Goal: Task Accomplishment & Management: Use online tool/utility

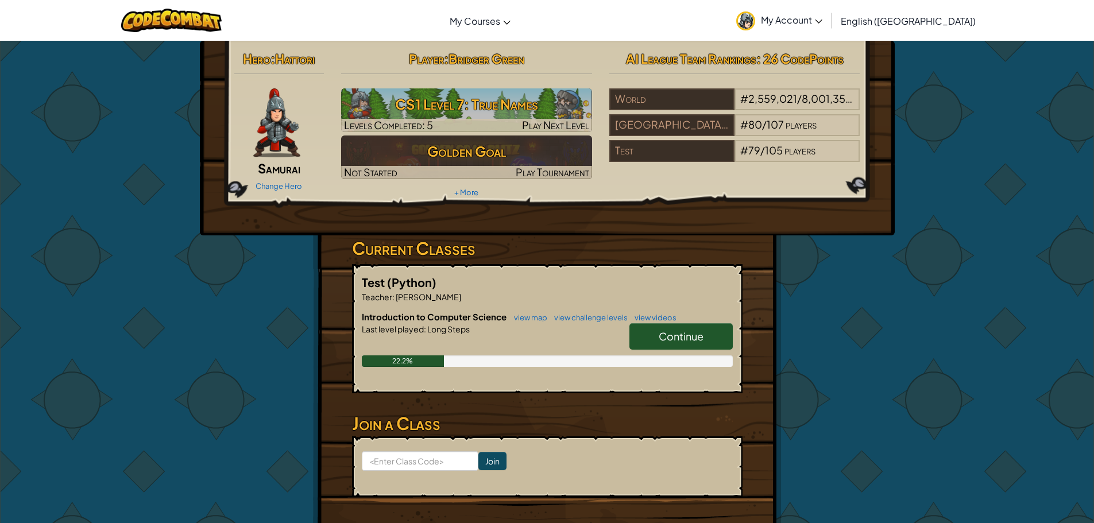
click at [695, 340] on span "Continue" at bounding box center [681, 336] width 45 height 13
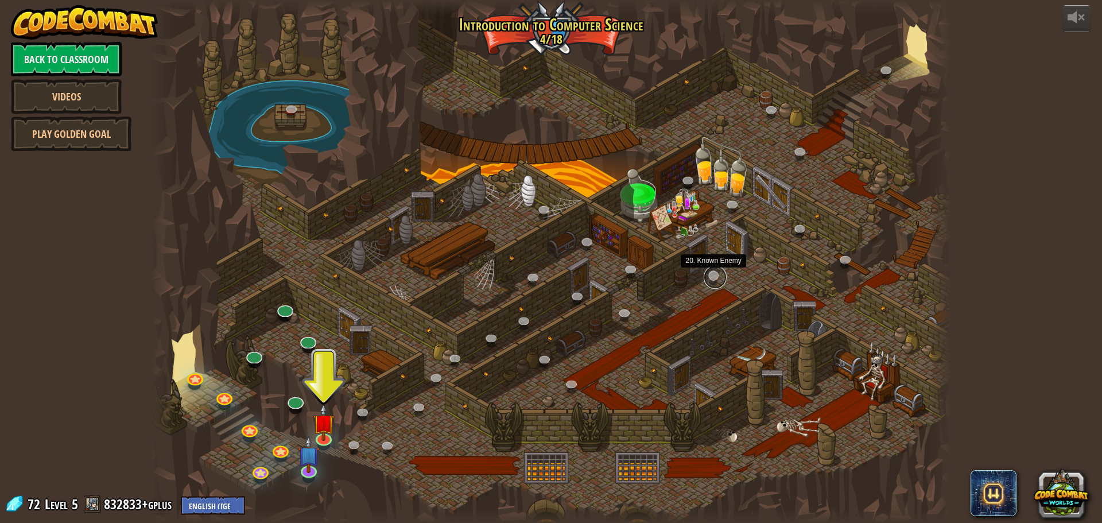
click at [711, 277] on link at bounding box center [715, 277] width 23 height 23
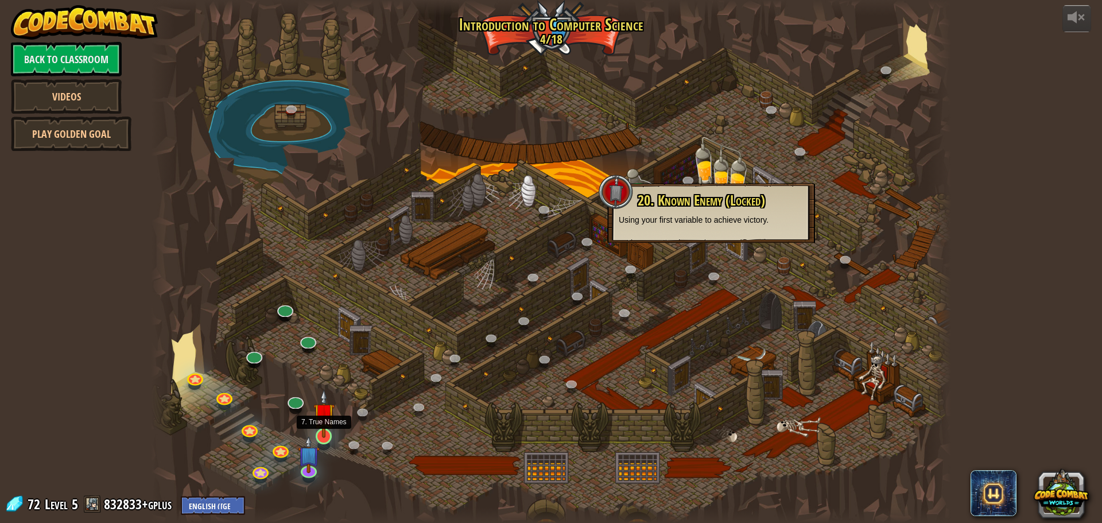
click at [330, 424] on img at bounding box center [323, 413] width 21 height 49
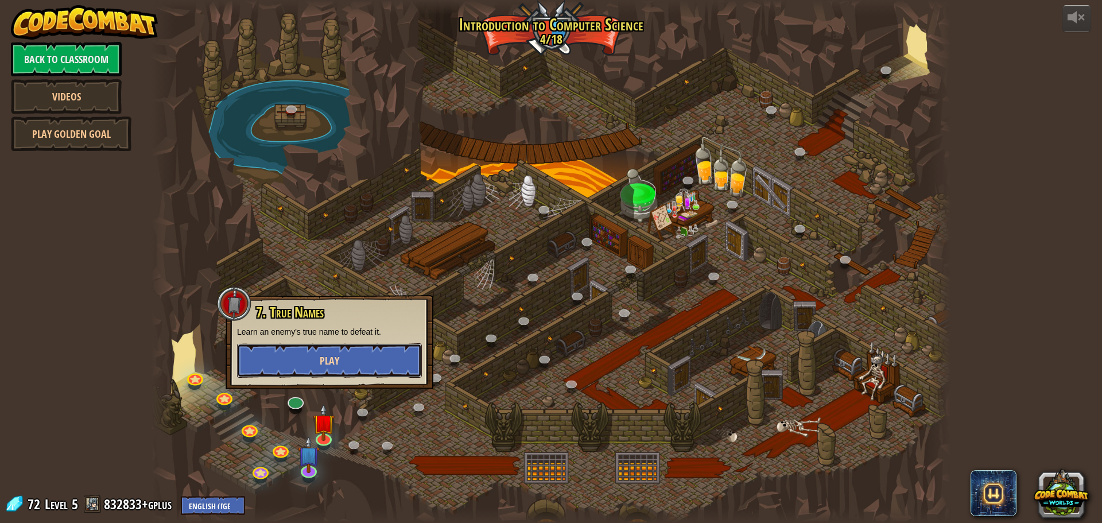
click at [366, 359] on button "Play" at bounding box center [329, 360] width 185 height 34
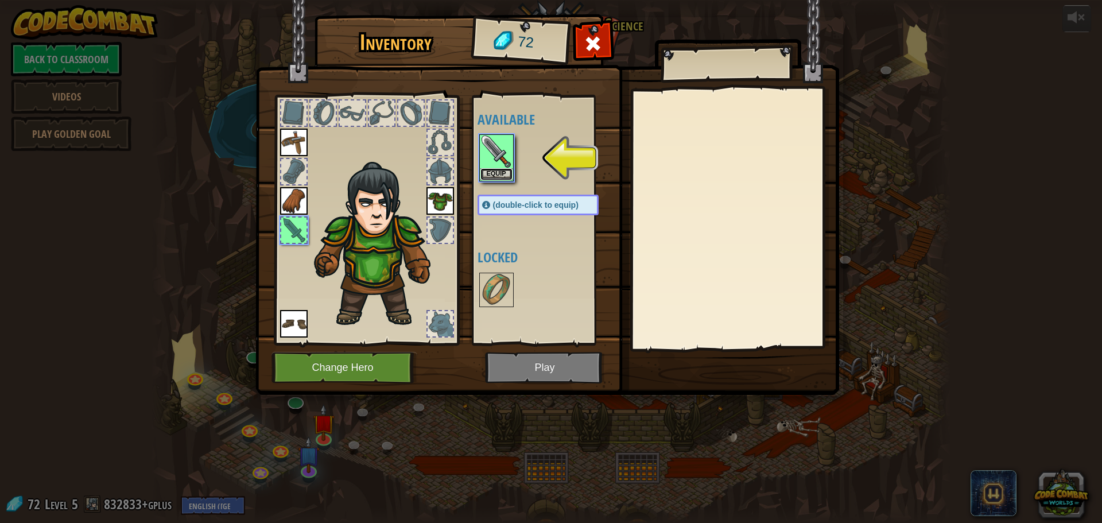
click at [499, 175] on button "Equip" at bounding box center [497, 174] width 32 height 12
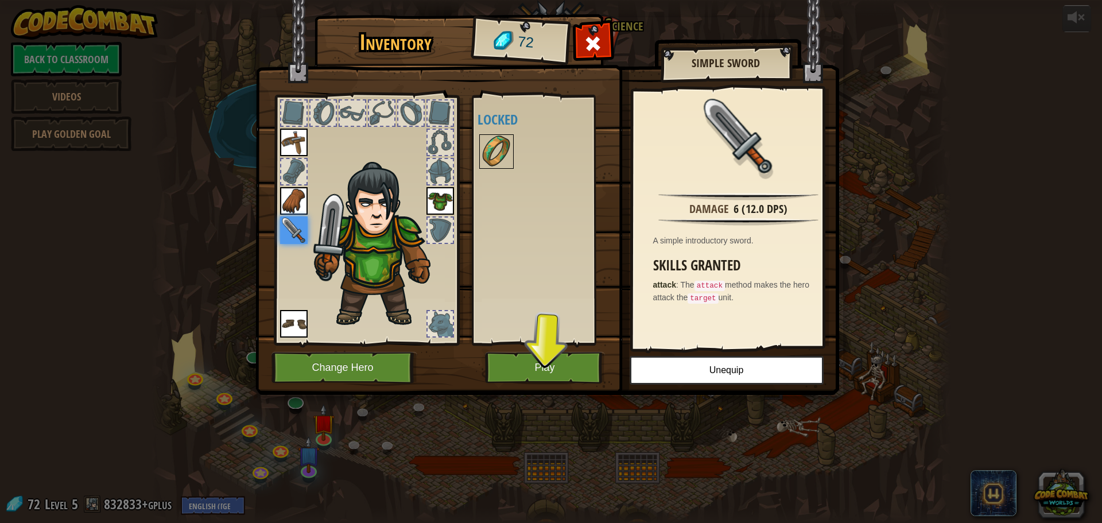
drag, startPoint x: 481, startPoint y: 157, endPoint x: 497, endPoint y: 161, distance: 16.2
click at [478, 157] on div "Available Equip Equip Equip Equip Equip (double-click to equip) Locked" at bounding box center [550, 219] width 144 height 239
click at [502, 153] on img at bounding box center [497, 151] width 32 height 32
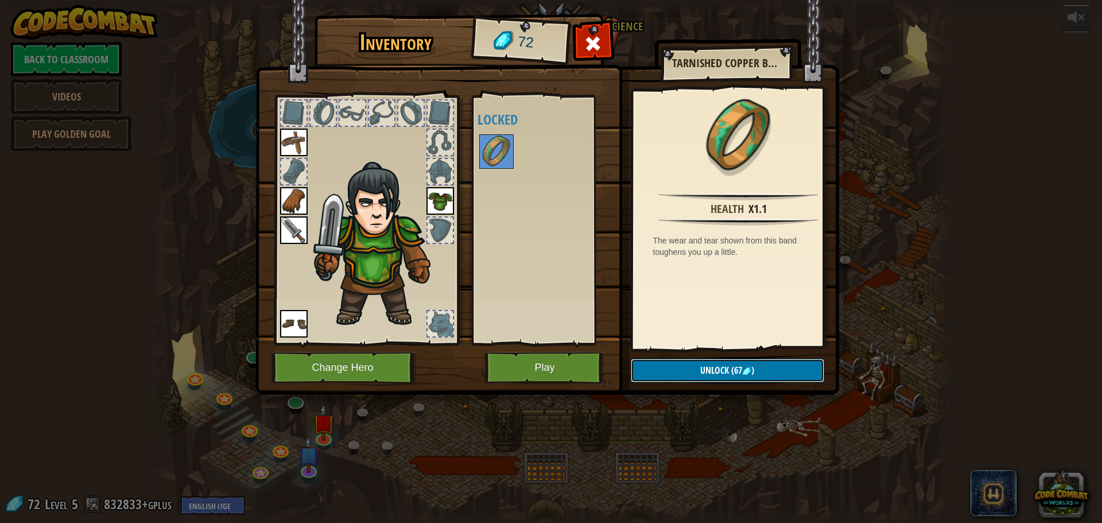
click at [738, 365] on span "(67" at bounding box center [735, 370] width 13 height 13
click at [754, 372] on button "Confirm" at bounding box center [727, 371] width 193 height 24
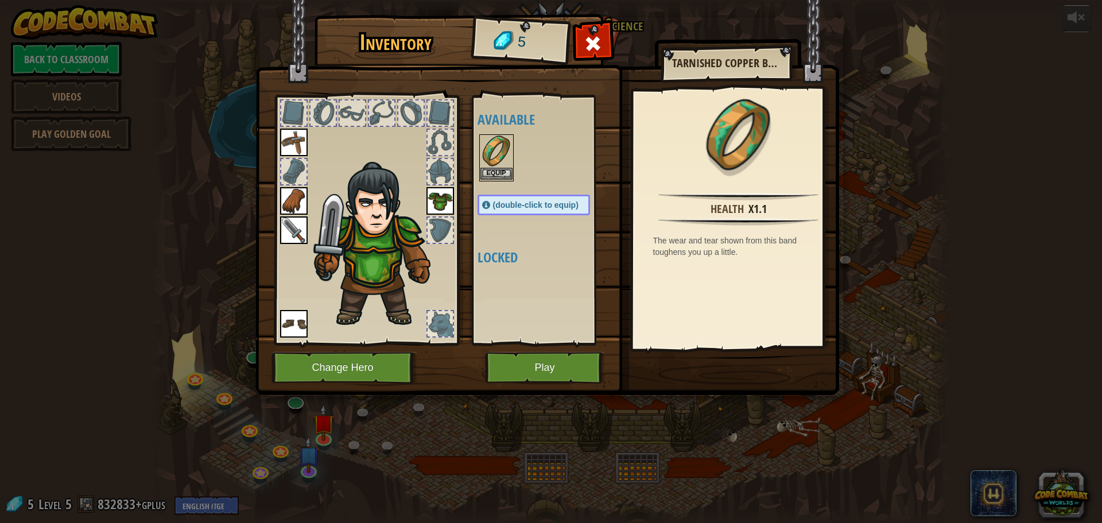
click at [483, 165] on img at bounding box center [497, 151] width 32 height 32
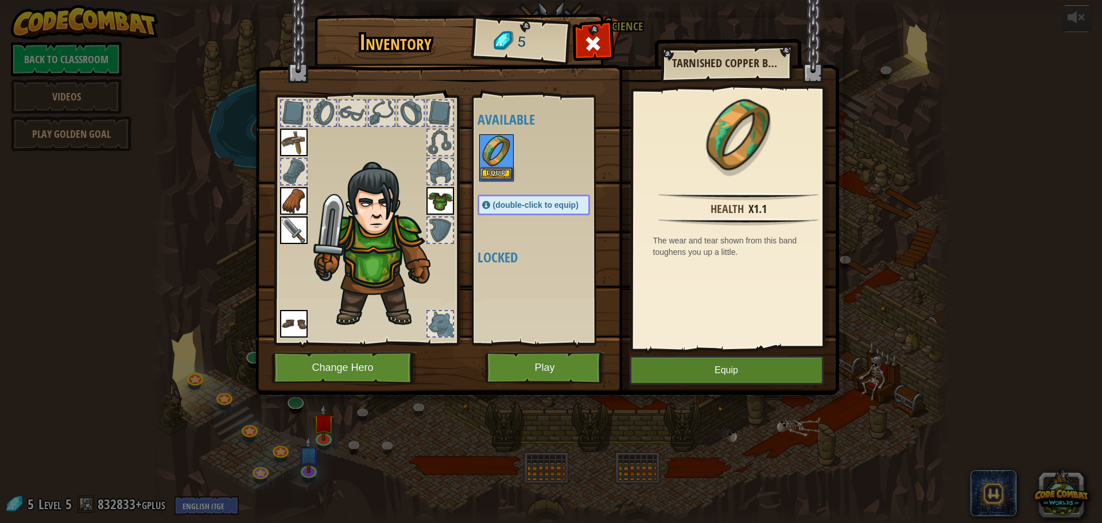
click at [501, 167] on img at bounding box center [497, 151] width 32 height 32
click at [502, 171] on button "Equip" at bounding box center [497, 174] width 32 height 12
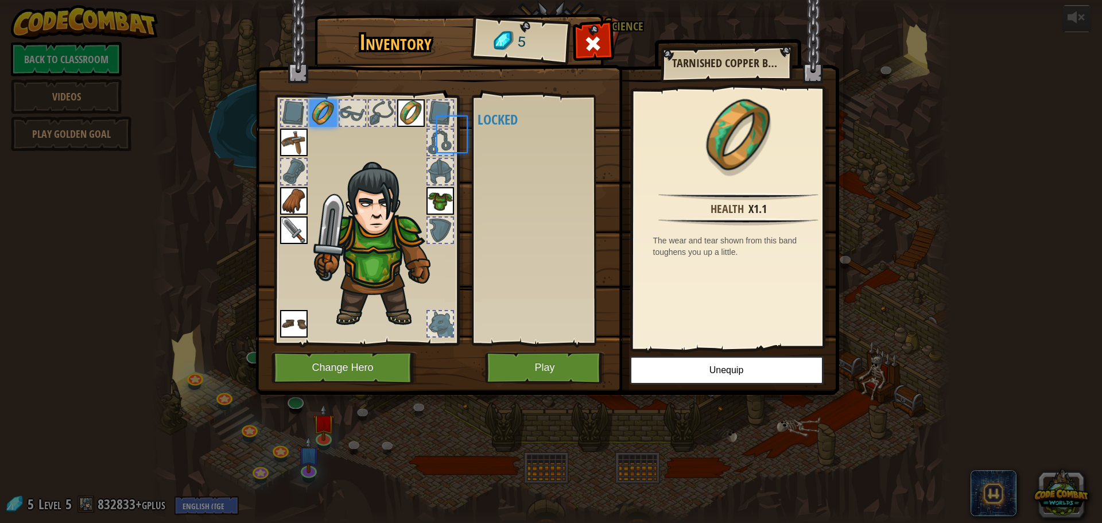
click at [502, 171] on div "Available Equip Equip Equip Equip Equip Equip (double-click to equip) Locked" at bounding box center [545, 219] width 135 height 239
click at [578, 362] on button "Play" at bounding box center [545, 368] width 120 height 32
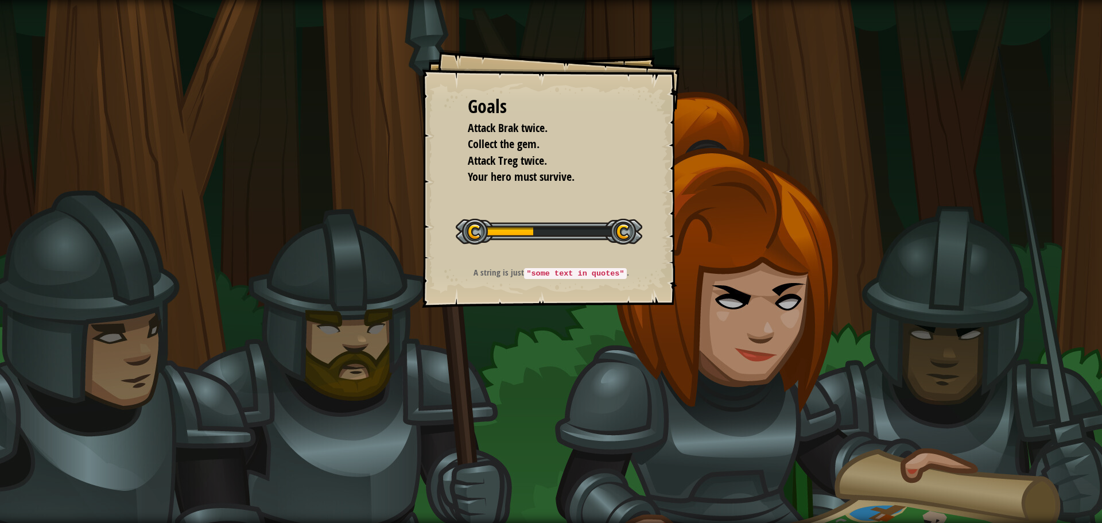
click at [536, 330] on div "Goals Attack Brak twice. Collect the gem. Attack Treg twice. Your hero must sur…" at bounding box center [551, 261] width 1102 height 523
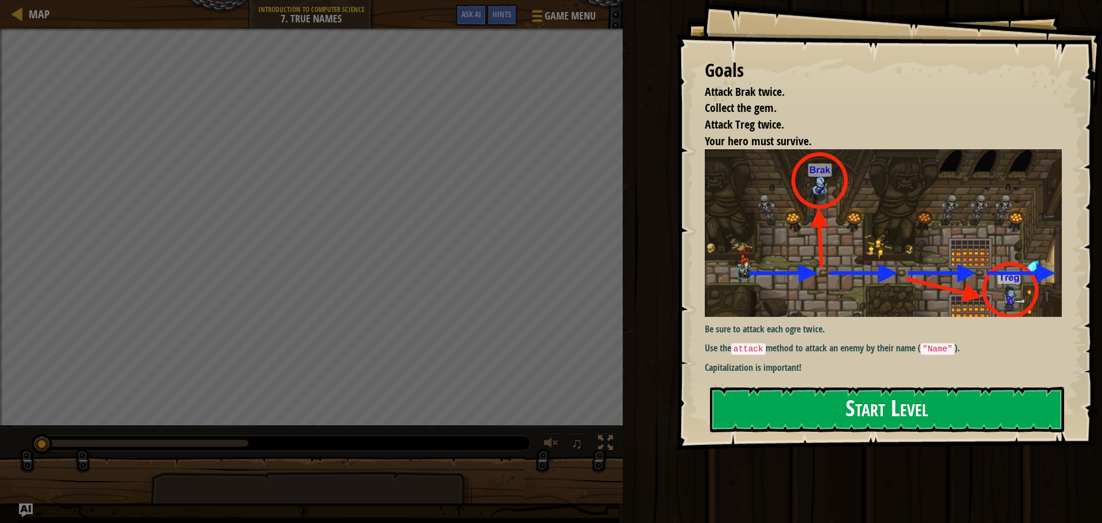
drag, startPoint x: 1017, startPoint y: 420, endPoint x: 1030, endPoint y: 416, distance: 13.1
click at [1021, 420] on button "Start Level" at bounding box center [887, 409] width 354 height 45
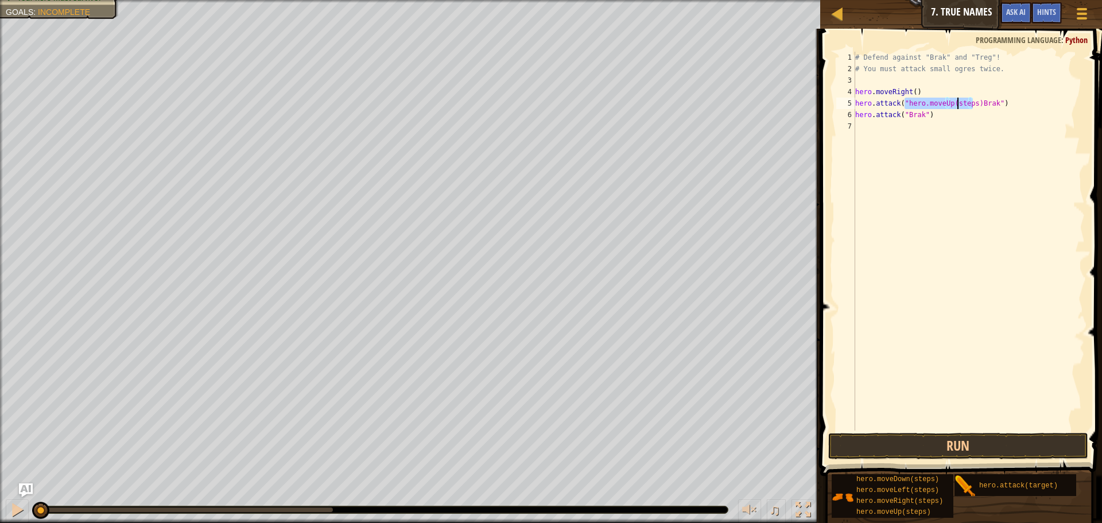
type textarea "hero.attack("Brak")"
click at [917, 129] on div "# Defend against "Brak" and "Treg"! # You must attack small ogres twice. hero .…" at bounding box center [969, 253] width 232 height 402
click at [920, 126] on div "# Defend against "Brak" and "Treg"! # You must attack small ogres twice. hero .…" at bounding box center [969, 253] width 232 height 402
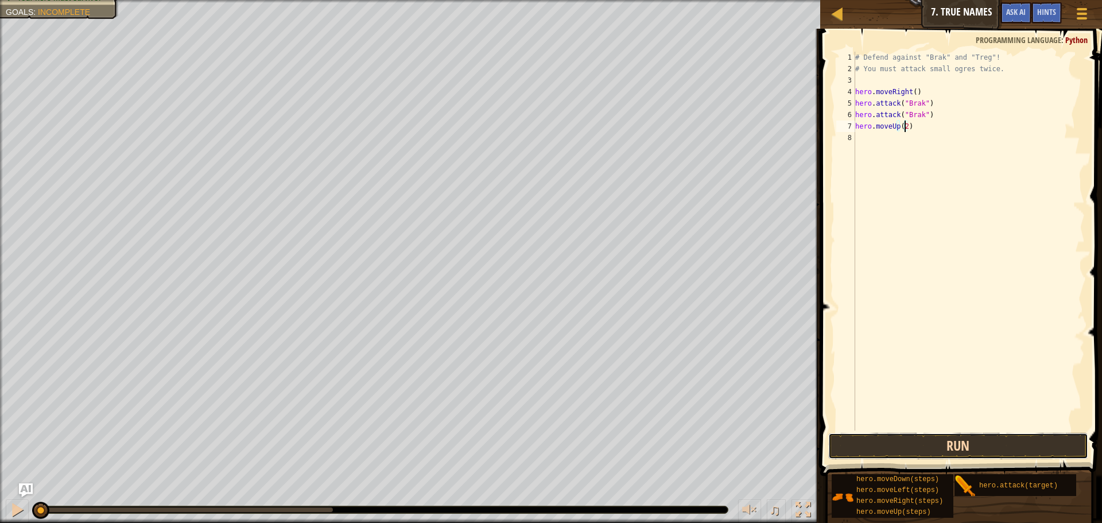
click at [961, 450] on button "Run" at bounding box center [958, 446] width 260 height 26
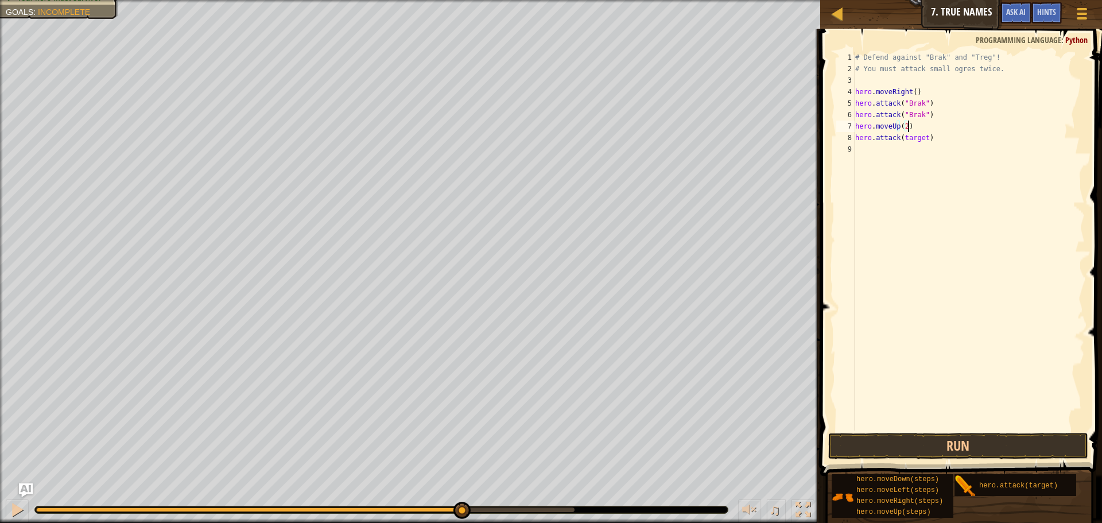
click at [910, 126] on div "# Defend against "Brak" and "Treg"! # You must attack small ogres twice. hero .…" at bounding box center [969, 253] width 232 height 402
type textarea "h"
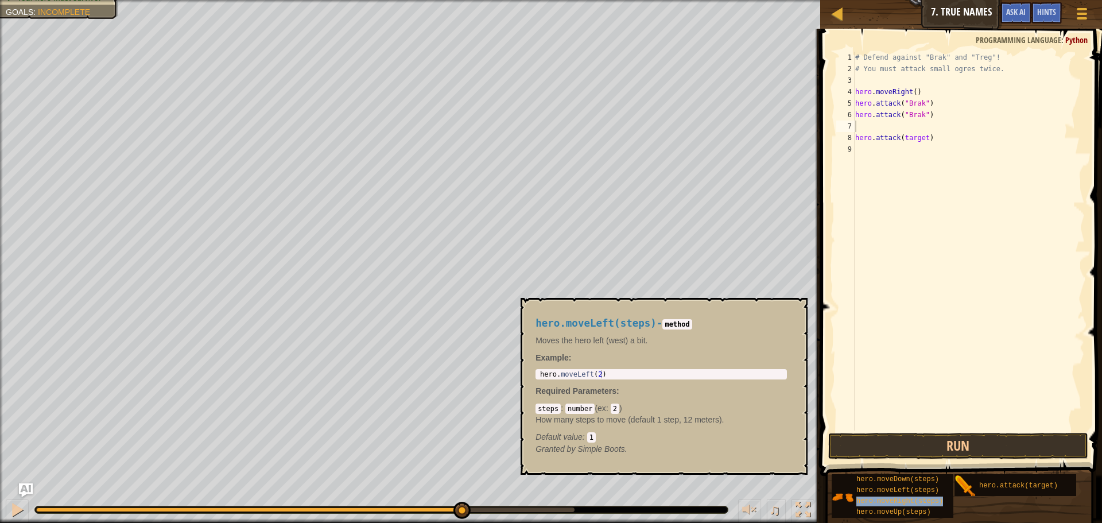
type textarea "hero.moveRight(steps)"
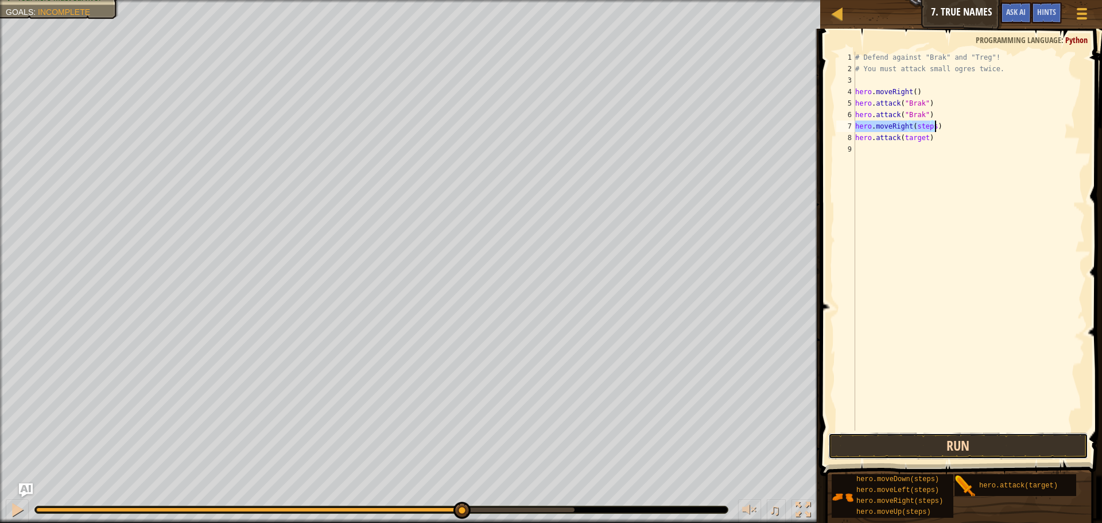
drag, startPoint x: 972, startPoint y: 455, endPoint x: 972, endPoint y: 447, distance: 8.0
click at [972, 447] on button "Run" at bounding box center [958, 446] width 260 height 26
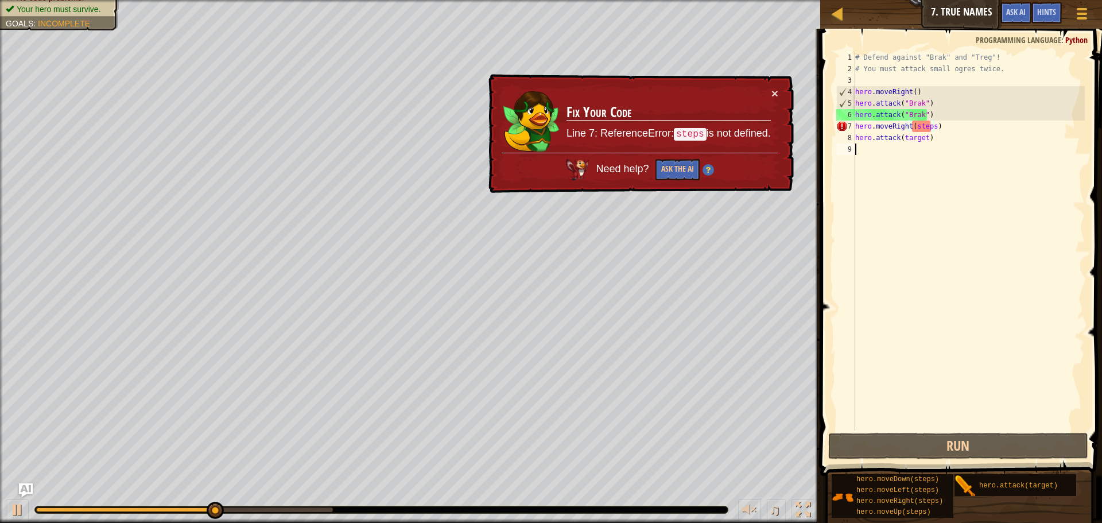
drag, startPoint x: 942, startPoint y: 425, endPoint x: 819, endPoint y: 427, distance: 122.9
click at [866, 432] on div "hero.moveRight(steps) 1 2 3 4 5 6 7 8 9 # Defend against "Brak" and "Treg"! # Y…" at bounding box center [959, 274] width 285 height 481
click at [928, 123] on div "# Defend against "Brak" and "Treg"! # You must attack small ogres twice. hero .…" at bounding box center [969, 253] width 232 height 402
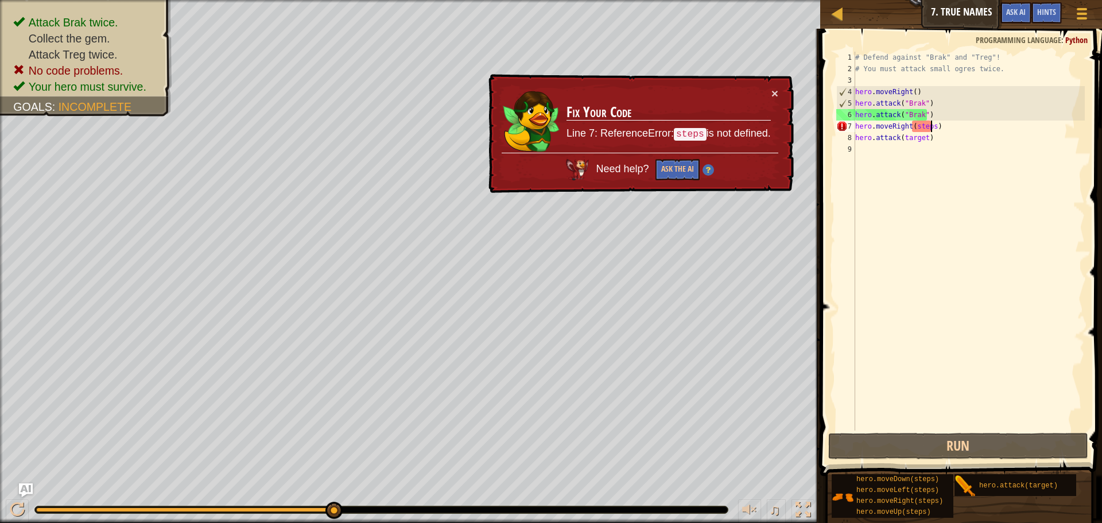
click at [931, 126] on div "# Defend against "Brak" and "Treg"! # You must attack small ogres twice. hero .…" at bounding box center [969, 253] width 232 height 402
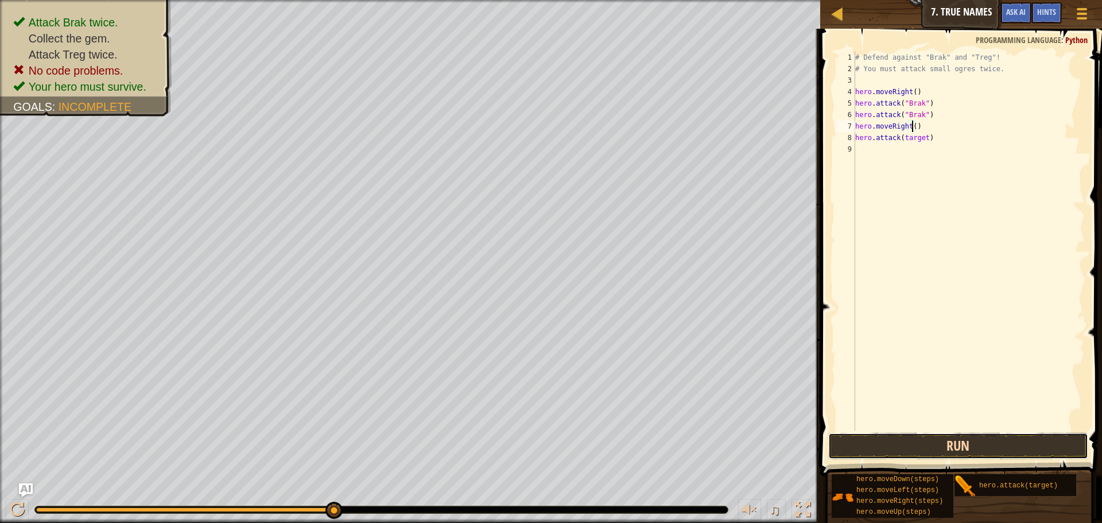
click at [974, 442] on button "Run" at bounding box center [958, 446] width 260 height 26
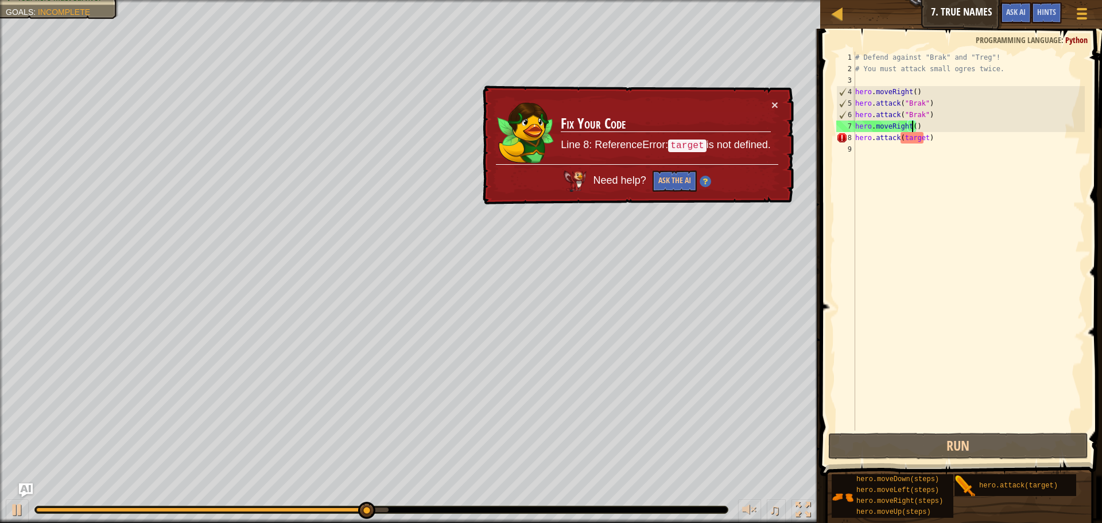
click at [922, 135] on div "# Defend against "Brak" and "Treg"! # You must attack small ogres twice. hero .…" at bounding box center [969, 253] width 232 height 402
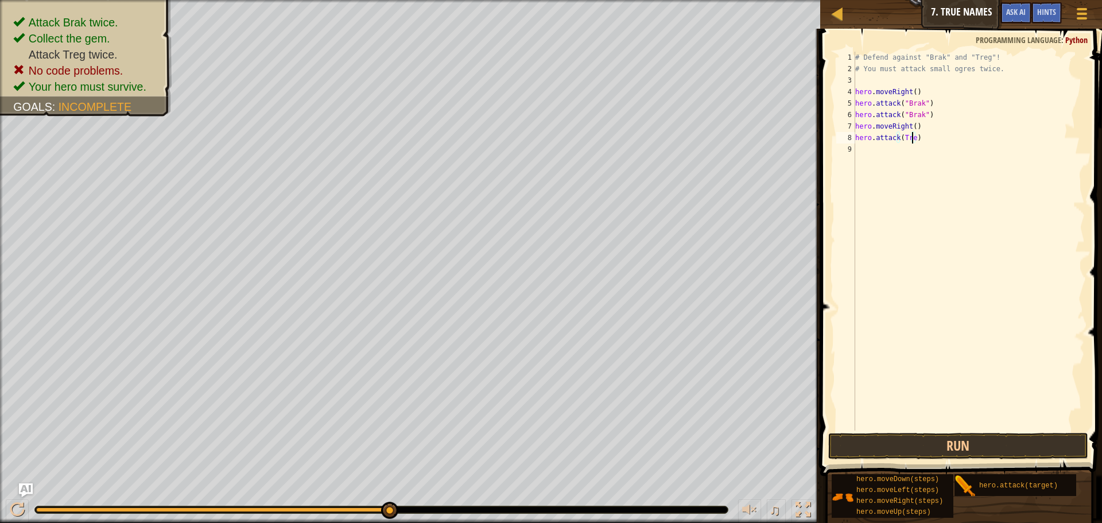
scroll to position [5, 5]
type textarea "hero.attack(Treg)"
click at [915, 445] on button "Run" at bounding box center [958, 446] width 260 height 26
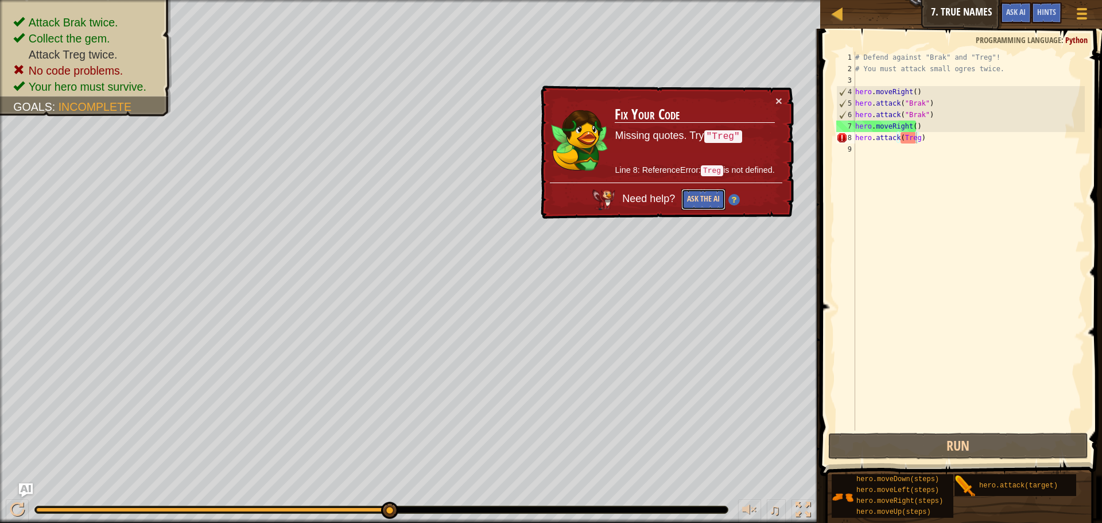
click at [711, 193] on button "Ask the AI" at bounding box center [704, 199] width 44 height 21
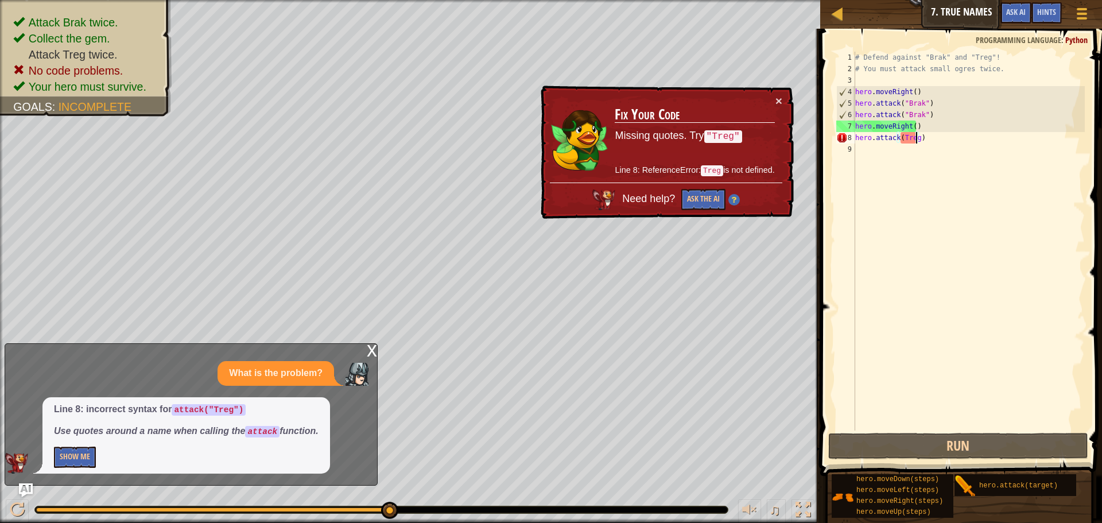
click at [63, 444] on div "Line 8: incorrect syntax for attack("Treg") Use quotes around a name when calli…" at bounding box center [186, 435] width 288 height 76
click at [72, 459] on button "Show Me" at bounding box center [75, 457] width 42 height 21
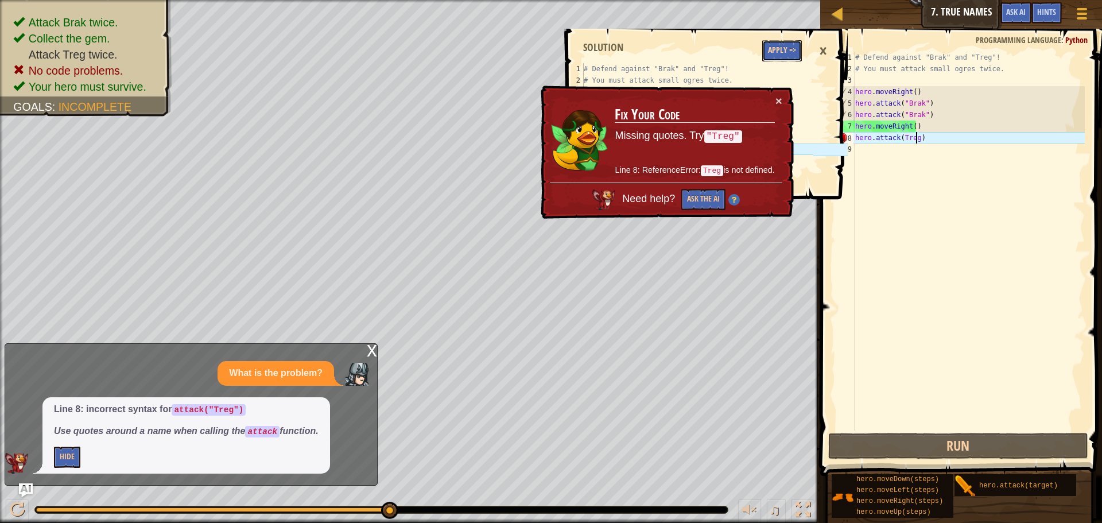
click at [780, 49] on button "Apply =>" at bounding box center [782, 50] width 40 height 21
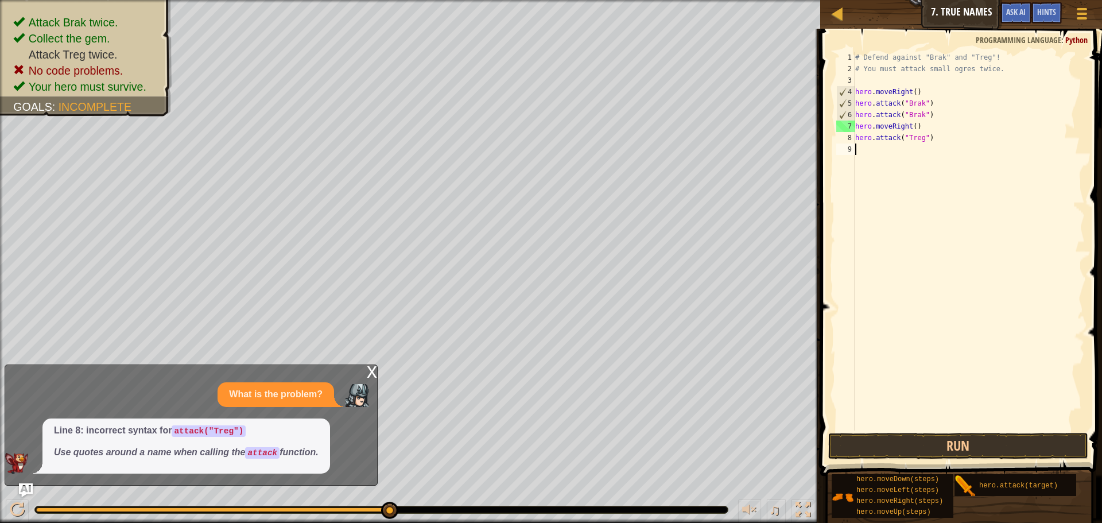
scroll to position [5, 0]
click at [957, 452] on button "Run" at bounding box center [958, 446] width 260 height 26
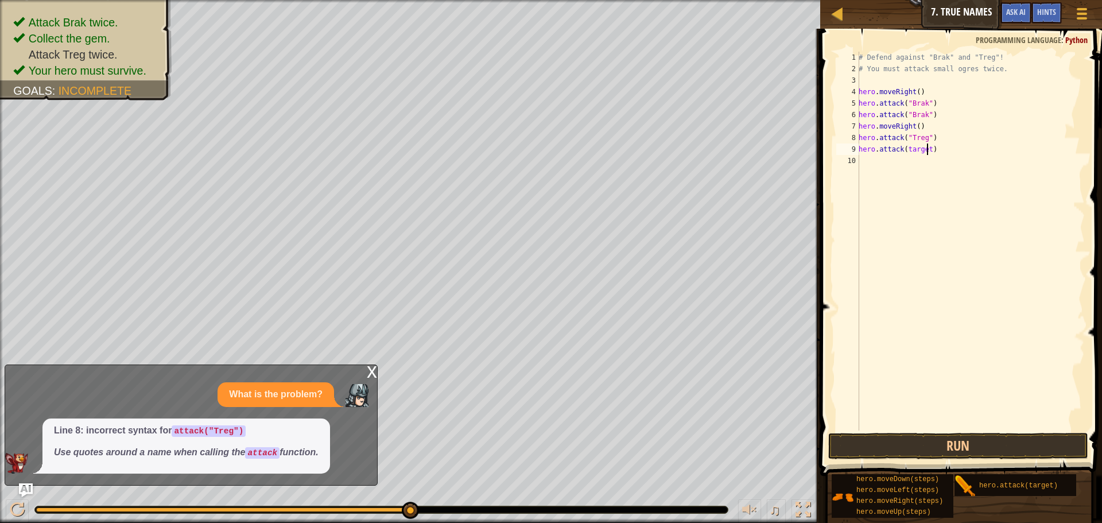
click at [927, 149] on div "# Defend against "Brak" and "Treg"! # You must attack small ogres twice. hero .…" at bounding box center [971, 253] width 229 height 402
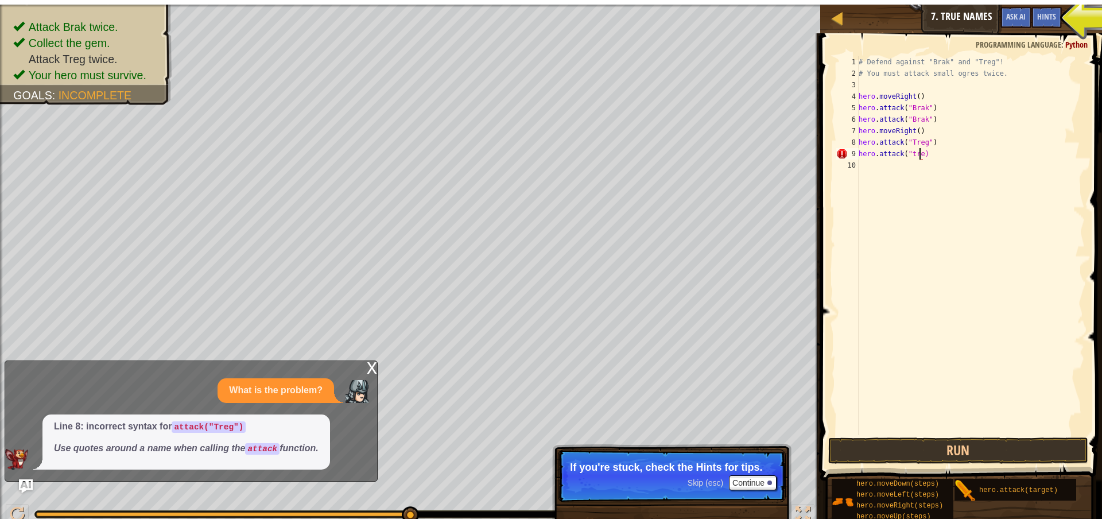
scroll to position [5, 5]
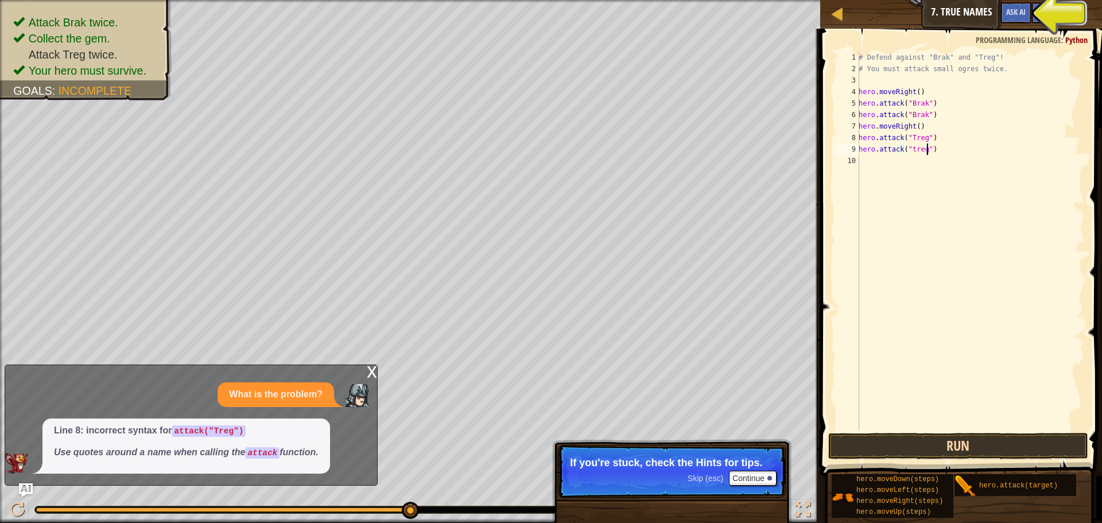
type textarea "hero.attack("treg")"
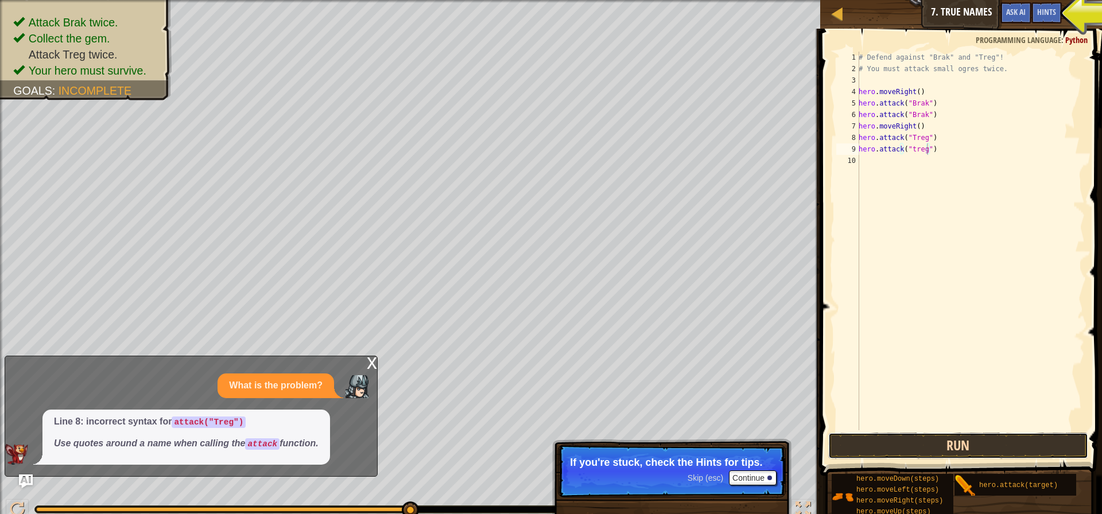
click at [899, 455] on button "Run" at bounding box center [958, 446] width 260 height 26
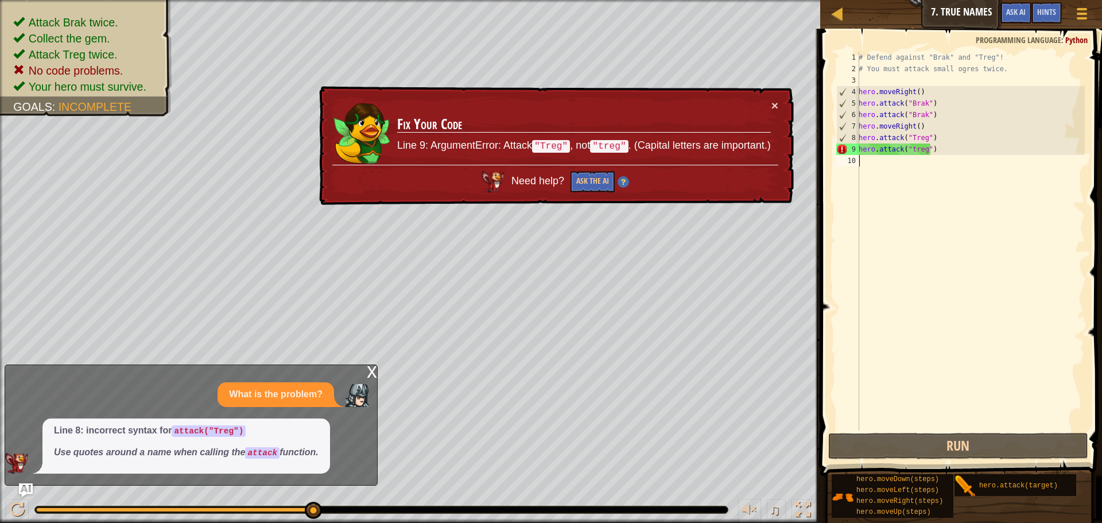
click at [907, 157] on div "# Defend against "Brak" and "Treg"! # You must attack small ogres twice. hero .…" at bounding box center [971, 253] width 229 height 402
click at [909, 149] on div "# Defend against "Brak" and "Treg"! # You must attack small ogres twice. hero .…" at bounding box center [971, 253] width 229 height 402
click at [912, 149] on div "# Defend against "Brak" and "Treg"! # You must attack small ogres twice. hero .…" at bounding box center [971, 253] width 229 height 402
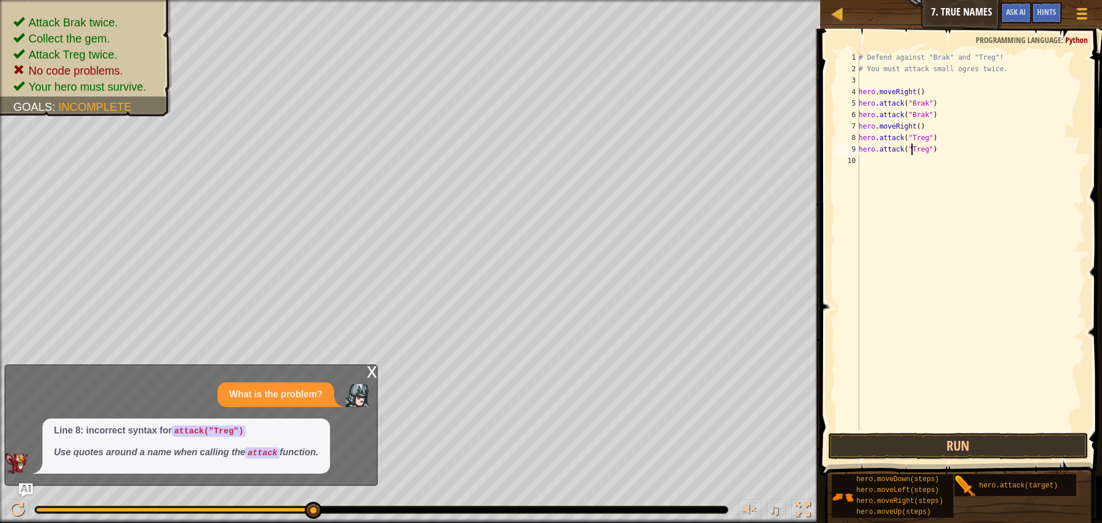
scroll to position [5, 5]
type textarea "hero.attack("Treg")"
click at [955, 452] on button "Run" at bounding box center [958, 446] width 260 height 26
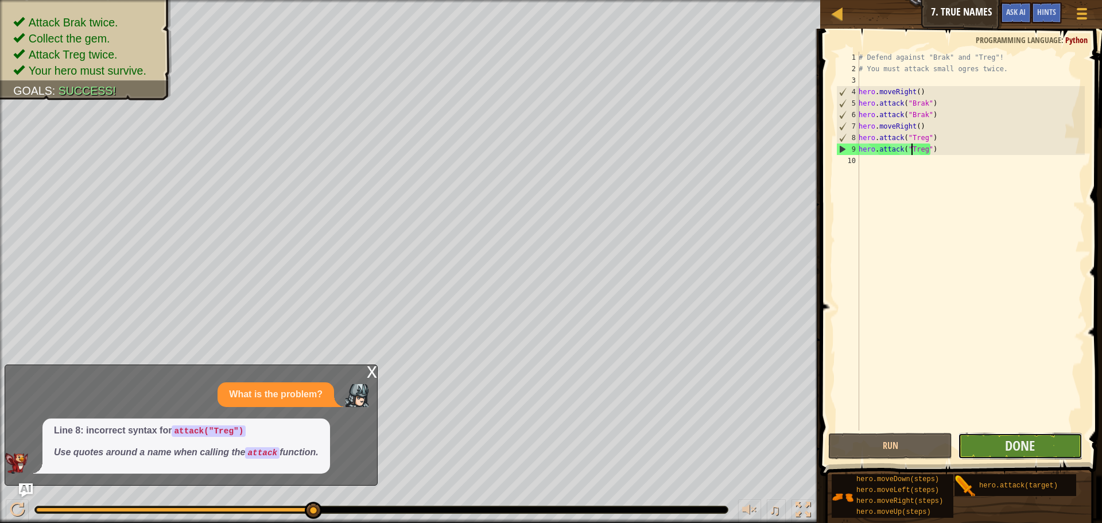
click at [997, 446] on button "Done" at bounding box center [1020, 446] width 124 height 26
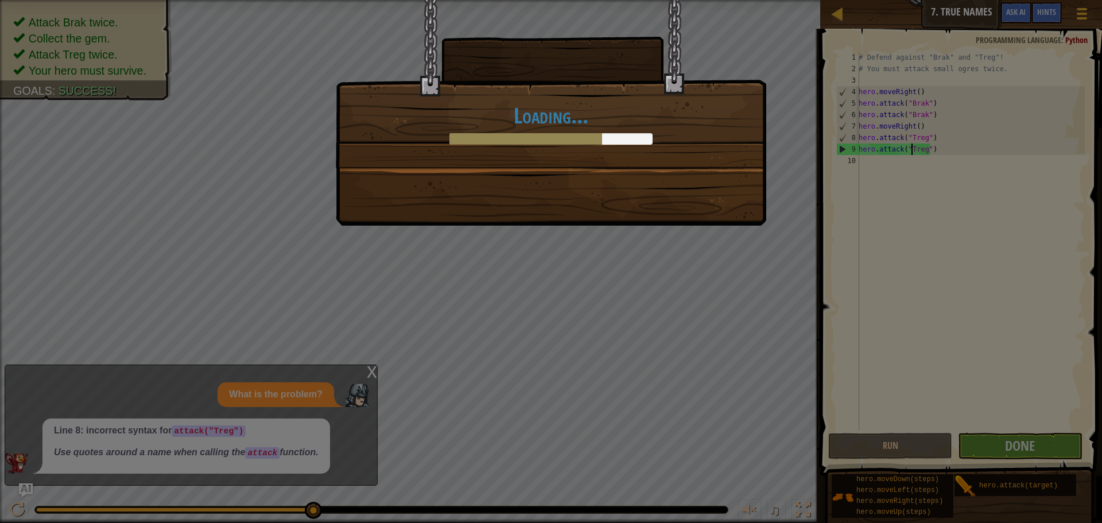
click at [516, 160] on div "Loading..." at bounding box center [550, 84] width 429 height 168
click at [517, 152] on div "Loading..." at bounding box center [550, 84] width 429 height 168
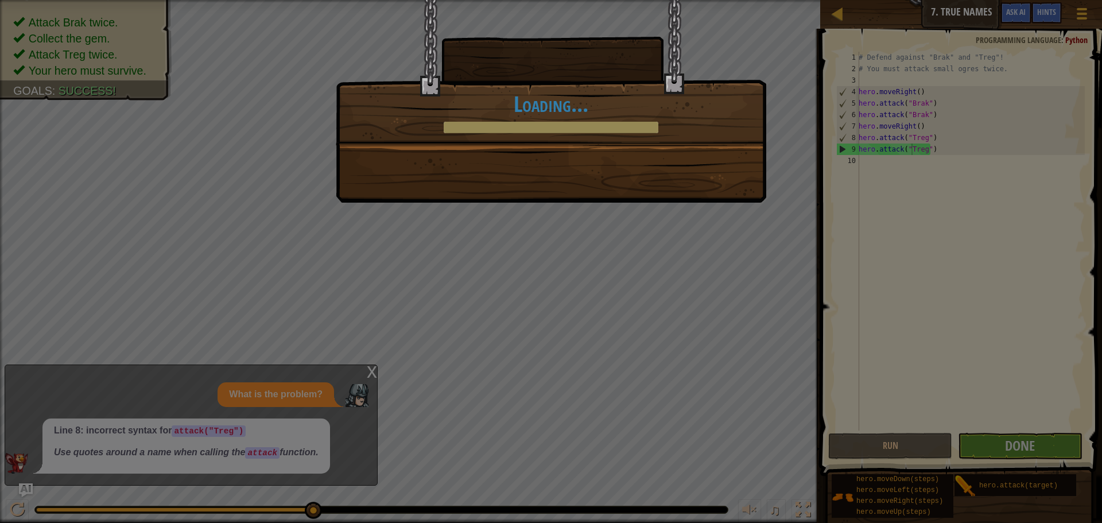
click at [517, 152] on div "Brak and Treg have learned not to mess with you. +0 +0 Clean code: no code erro…" at bounding box center [551, 101] width 431 height 203
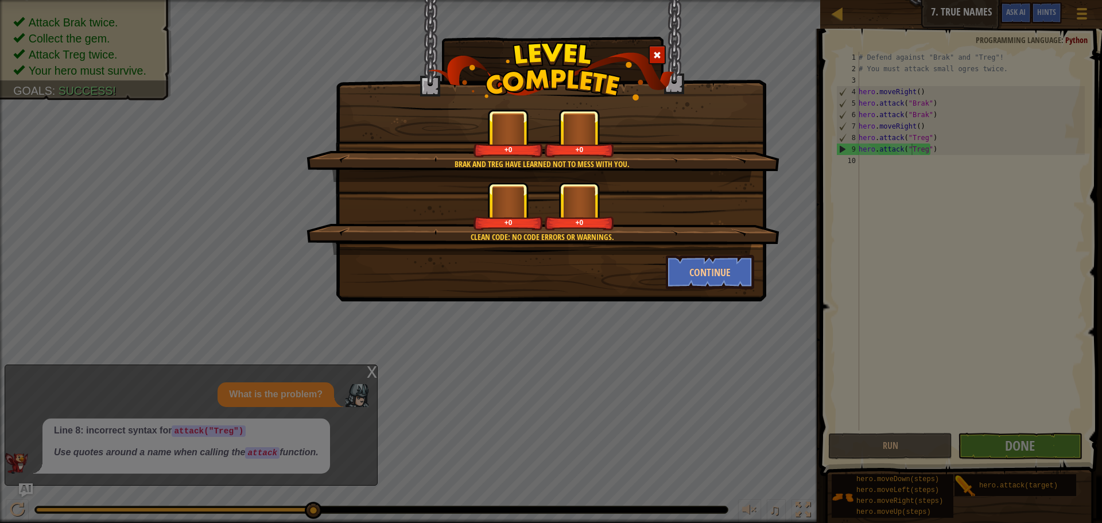
click at [517, 152] on div "+0" at bounding box center [508, 149] width 65 height 9
click at [676, 264] on button "Continue" at bounding box center [710, 272] width 89 height 34
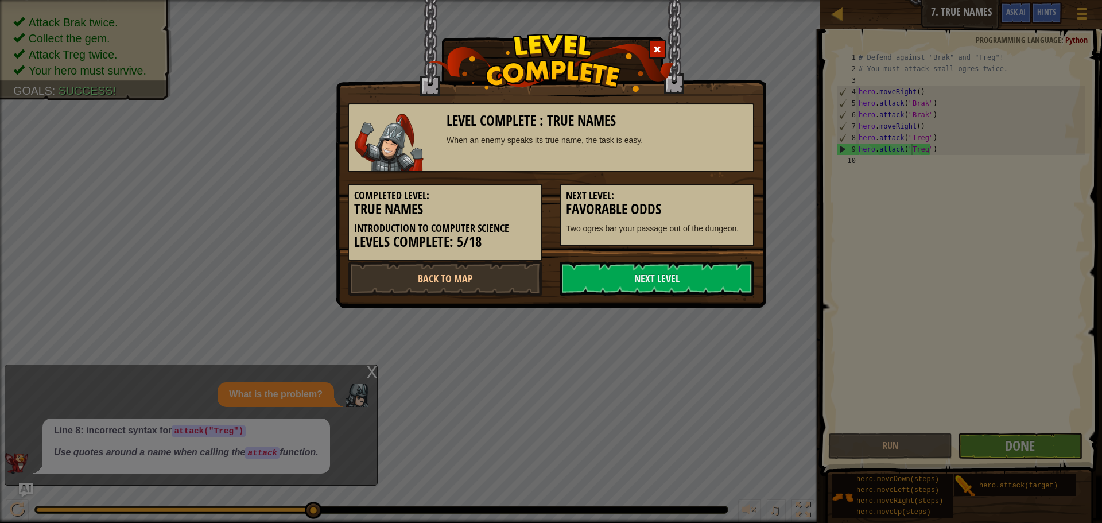
click at [687, 280] on link "Next Level" at bounding box center [657, 278] width 195 height 34
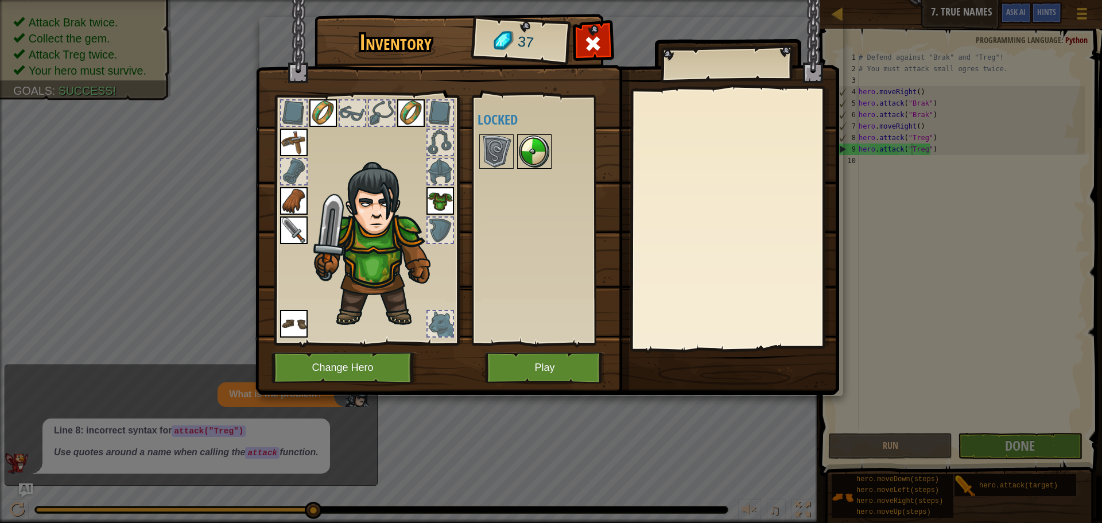
click at [543, 152] on img at bounding box center [534, 151] width 32 height 32
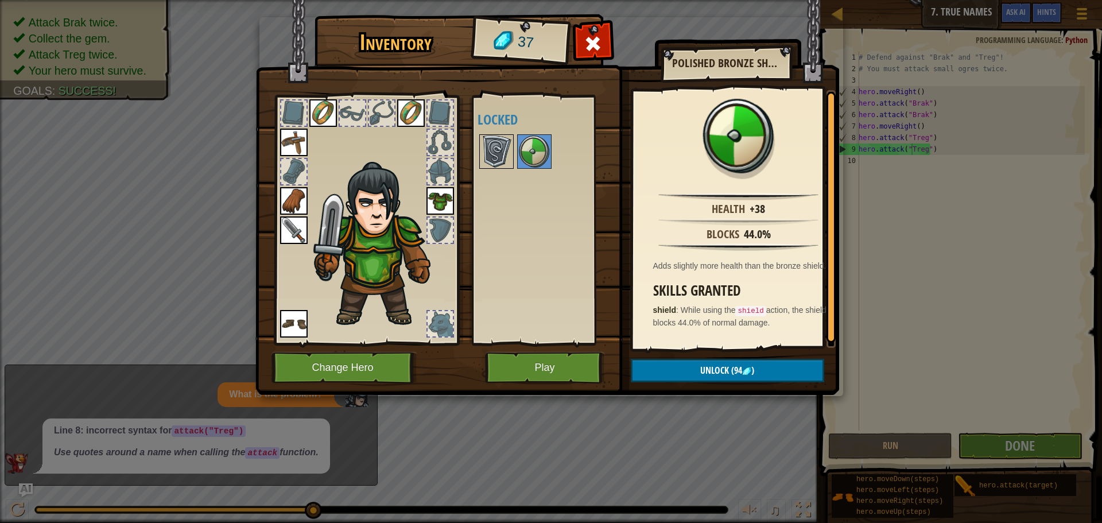
click at [490, 150] on img at bounding box center [497, 151] width 32 height 32
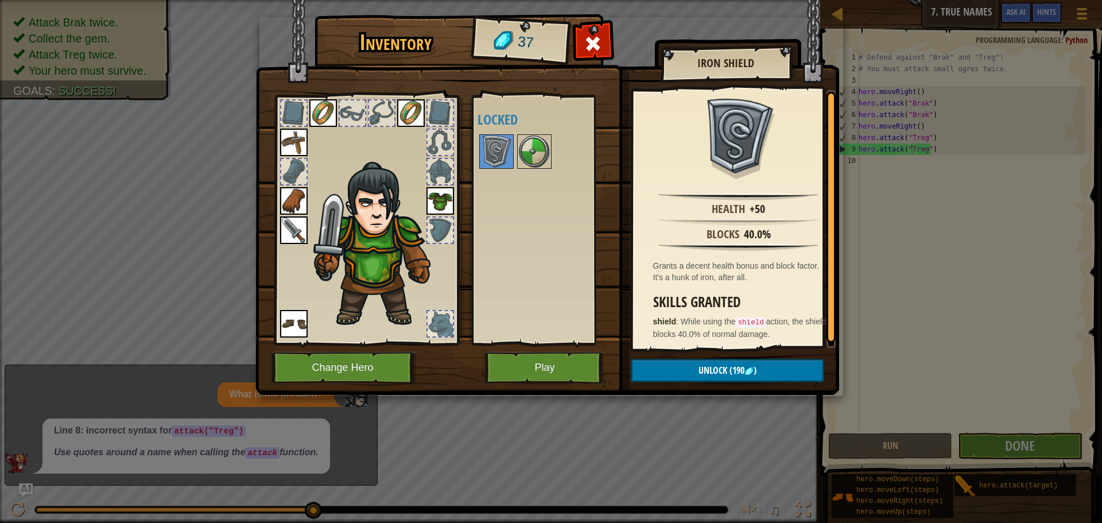
click at [467, 138] on img at bounding box center [547, 186] width 584 height 417
drag, startPoint x: 514, startPoint y: 139, endPoint x: 551, endPoint y: 138, distance: 36.8
click at [533, 138] on div "Available Equip Equip Equip Equip Equip Equip (double-click to equip) Locked" at bounding box center [550, 219] width 144 height 239
drag, startPoint x: 469, startPoint y: 138, endPoint x: 514, endPoint y: 139, distance: 45.4
click at [514, 139] on div "Available Equip Equip Equip Equip Equip Equip (double-click to equip) Locked" at bounding box center [550, 219] width 144 height 239
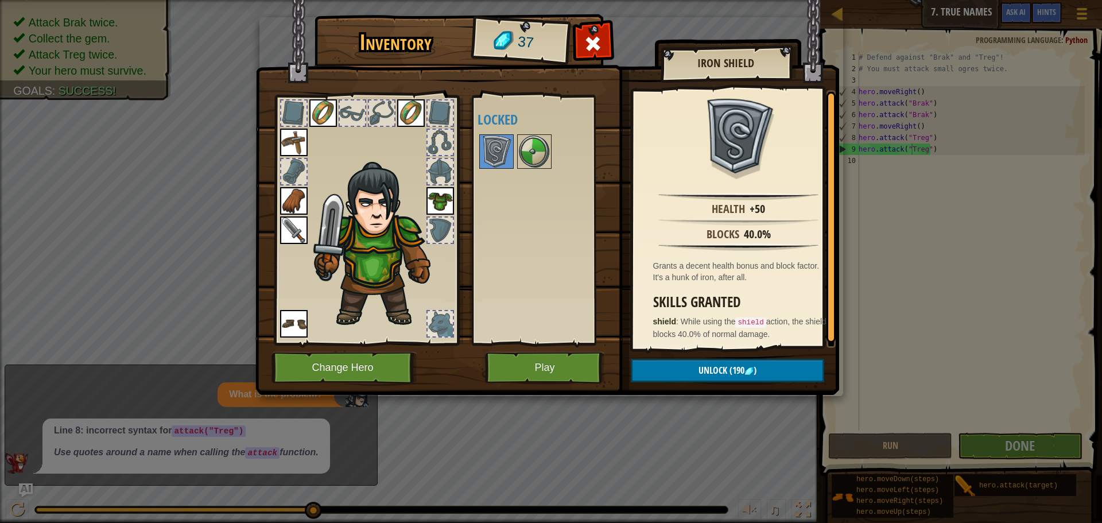
click at [514, 139] on div at bounding box center [550, 152] width 144 height 38
click at [296, 224] on img at bounding box center [294, 230] width 28 height 28
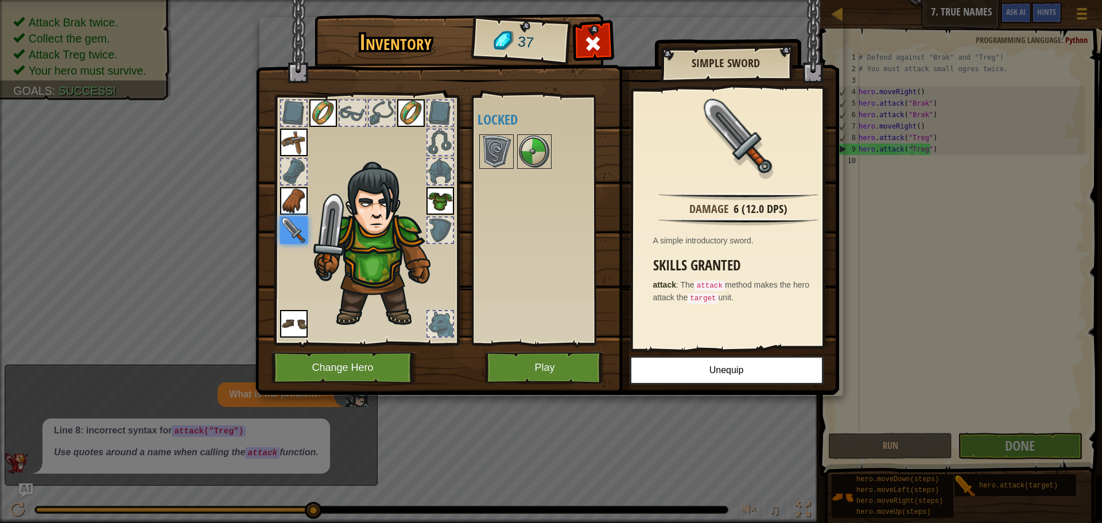
click at [513, 127] on h4 "Locked" at bounding box center [550, 119] width 144 height 15
click at [539, 156] on img at bounding box center [534, 151] width 32 height 32
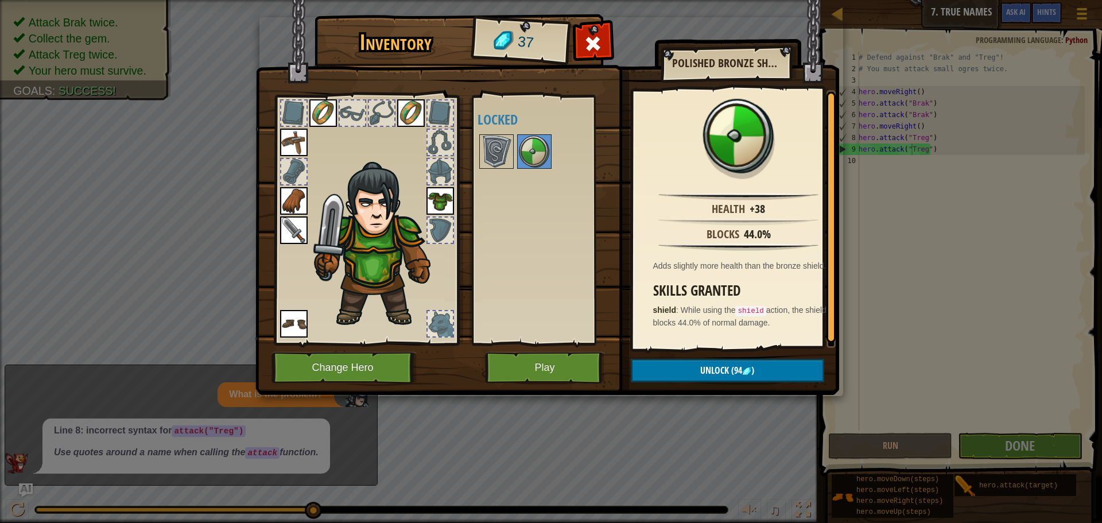
drag, startPoint x: 489, startPoint y: 140, endPoint x: 516, endPoint y: 140, distance: 27.0
click at [501, 142] on img at bounding box center [497, 151] width 32 height 32
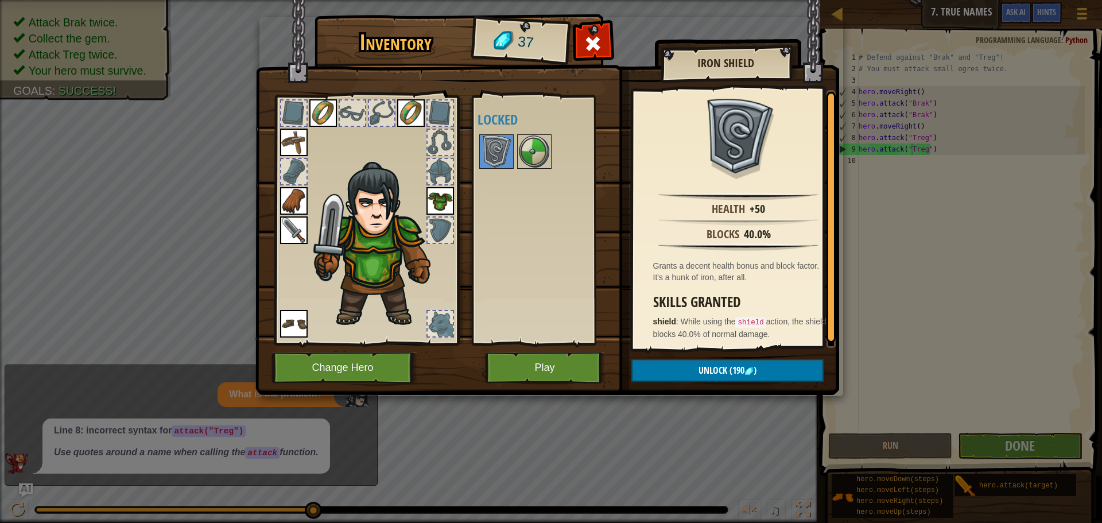
click at [516, 146] on div at bounding box center [550, 152] width 144 height 38
click at [494, 146] on img at bounding box center [497, 151] width 32 height 32
click at [505, 151] on img at bounding box center [497, 151] width 32 height 32
click at [515, 150] on div at bounding box center [550, 152] width 144 height 38
click at [522, 148] on img at bounding box center [534, 151] width 32 height 32
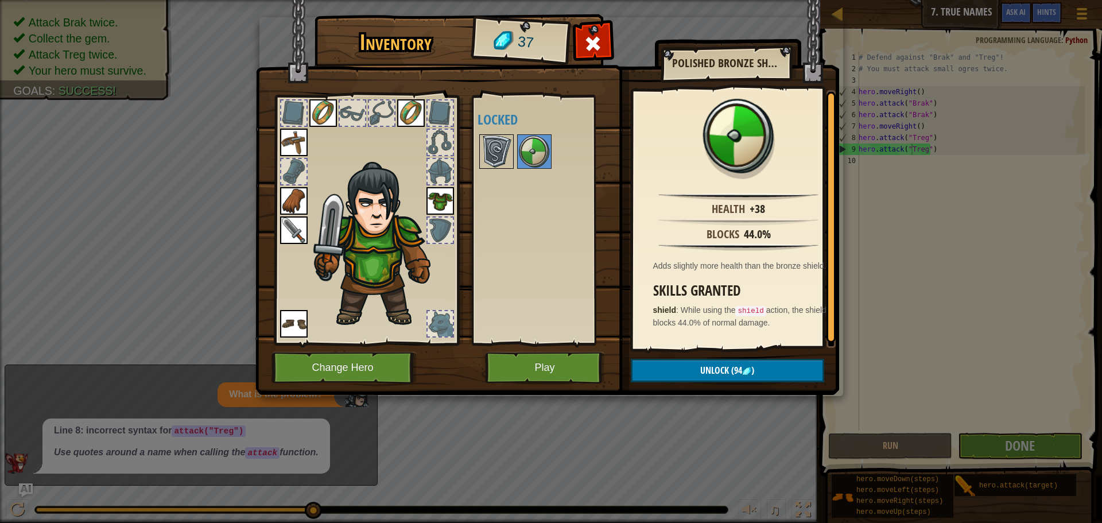
click at [508, 153] on img at bounding box center [497, 151] width 32 height 32
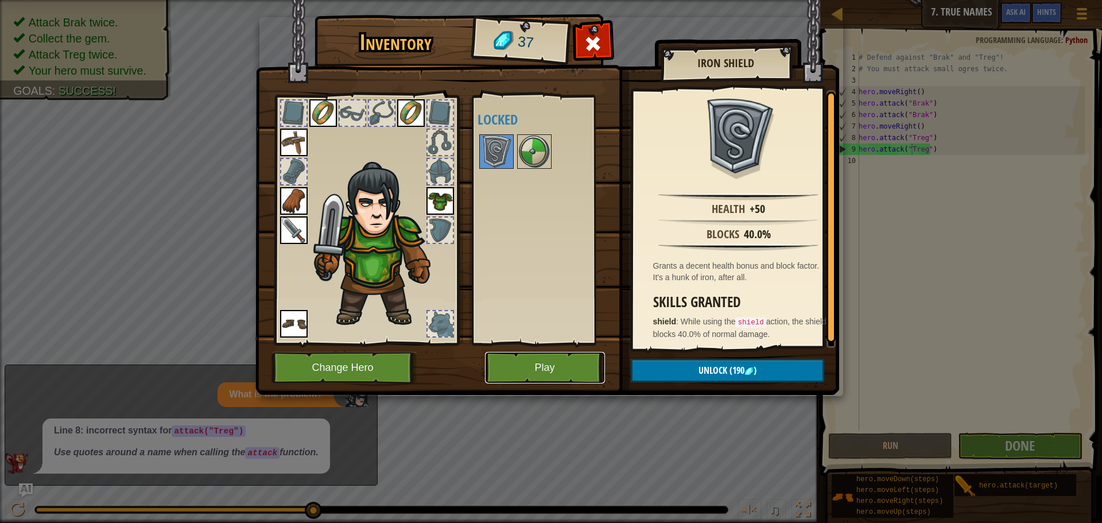
drag, startPoint x: 560, startPoint y: 357, endPoint x: 563, endPoint y: 372, distance: 15.2
click at [563, 372] on button "Play" at bounding box center [545, 368] width 120 height 32
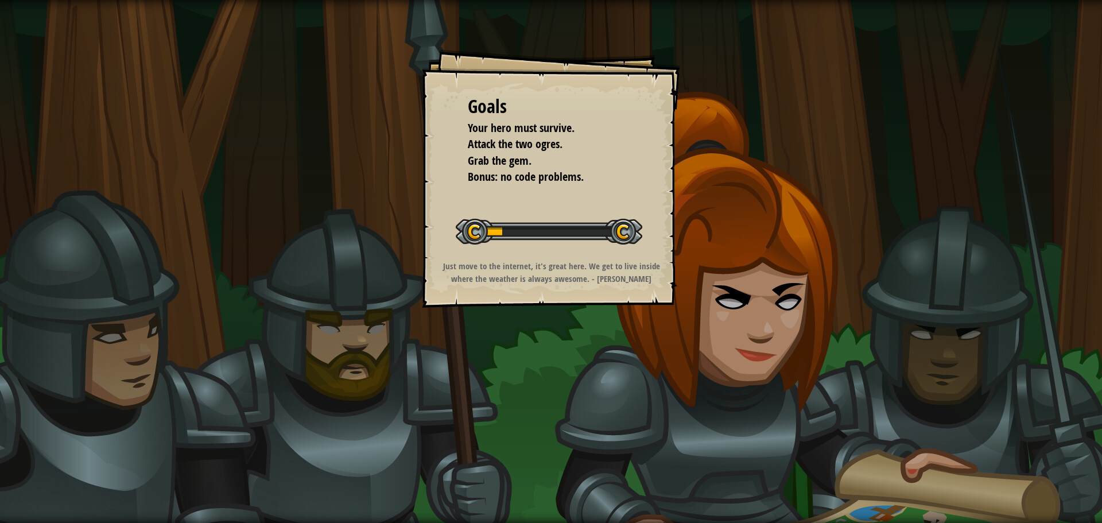
drag, startPoint x: 748, startPoint y: 254, endPoint x: 756, endPoint y: 233, distance: 22.7
click at [749, 249] on div "Goals Your hero must survive. Attack the two ogres. Grab the gem. Bonus: no cod…" at bounding box center [551, 261] width 1102 height 523
click at [756, 233] on div "Goals Your hero must survive. Attack the two ogres. Grab the gem. Bonus: no cod…" at bounding box center [551, 261] width 1102 height 523
click at [757, 229] on div "Goals Your hero must survive. Attack the two ogres. Grab the gem. Bonus: no cod…" at bounding box center [551, 261] width 1102 height 523
click at [758, 202] on div "Run Submit Done" at bounding box center [861, 258] width 483 height 517
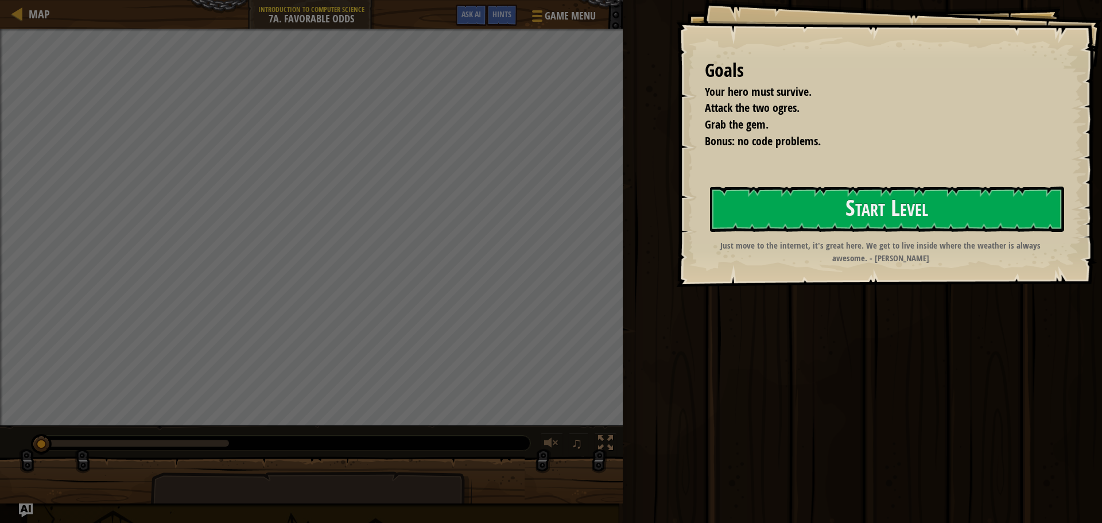
click at [758, 199] on div "Run Submit Done" at bounding box center [861, 258] width 483 height 517
drag, startPoint x: 982, startPoint y: 229, endPoint x: 975, endPoint y: 229, distance: 6.3
click at [978, 229] on button "Start Level" at bounding box center [887, 209] width 354 height 45
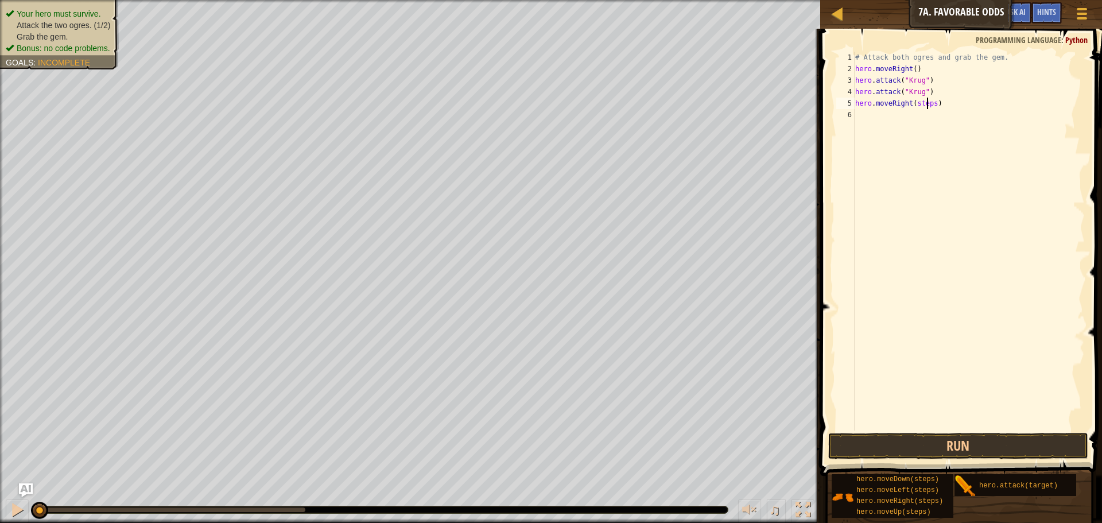
click at [928, 102] on div "# Attack both ogres and grab the gem. hero . moveRight ( ) hero . attack ( "[PE…" at bounding box center [969, 253] width 232 height 402
click at [929, 102] on div "# Attack both ogres and grab the gem. hero . moveRight ( ) hero . attack ( "[PE…" at bounding box center [969, 253] width 232 height 402
click at [930, 103] on div "# Attack both ogres and grab the gem. hero . moveRight ( ) hero . attack ( "[PE…" at bounding box center [969, 253] width 232 height 402
click at [920, 113] on div "# Attack both ogres and grab the gem. hero . moveRight ( ) hero . attack ( "[PE…" at bounding box center [969, 253] width 232 height 402
type textarea "hero.moveUp()hero.attack(target)"
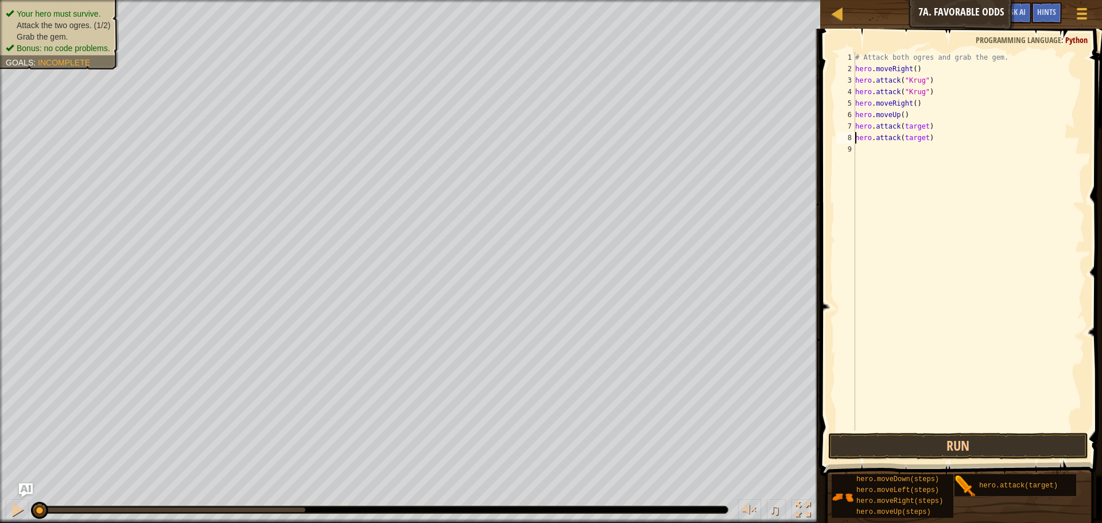
click at [923, 141] on div "# Attack both ogres and grab the gem. hero . moveRight ( ) hero . attack ( "[PE…" at bounding box center [969, 253] width 232 height 402
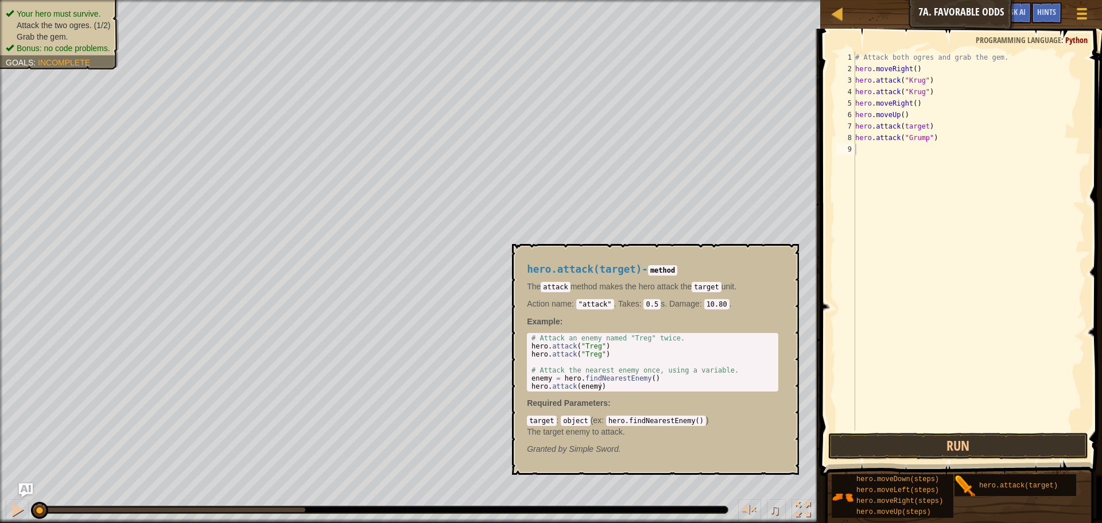
scroll to position [5, 5]
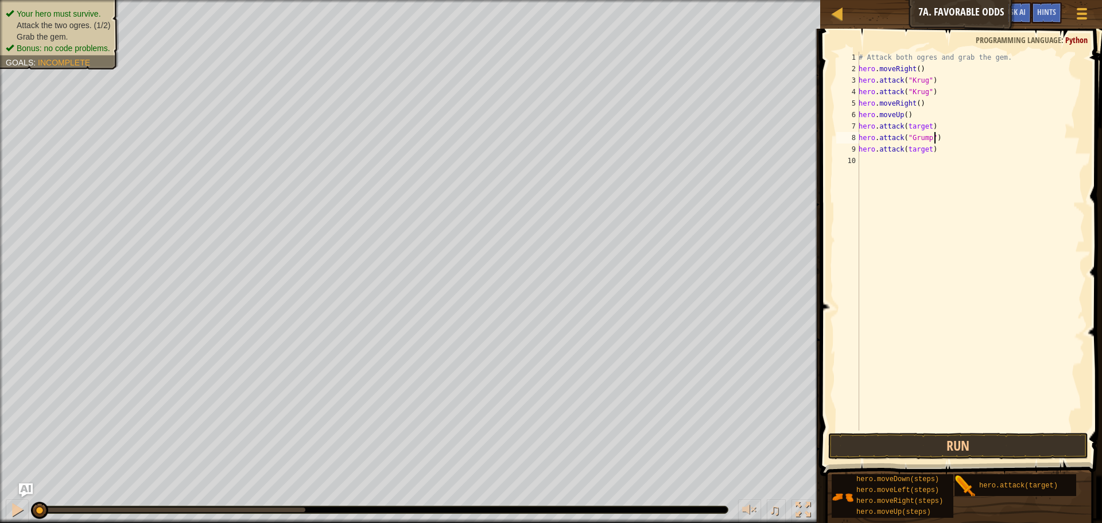
click at [975, 141] on div "# Attack both ogres and grab the gem. hero . moveRight ( ) hero . attack ( "[PE…" at bounding box center [971, 253] width 229 height 402
click at [926, 148] on div "# Attack both ogres and grab the gem. hero . moveRight ( ) hero . attack ( "[PE…" at bounding box center [971, 253] width 229 height 402
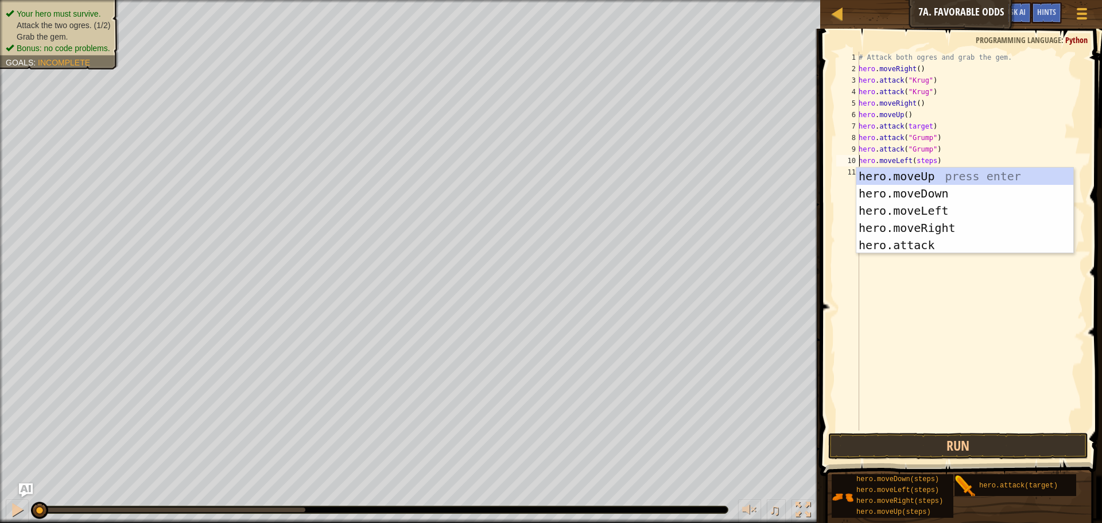
click at [931, 160] on div "# Attack both ogres and grab the gem. hero . moveRight ( ) hero . attack ( "[PE…" at bounding box center [971, 253] width 229 height 402
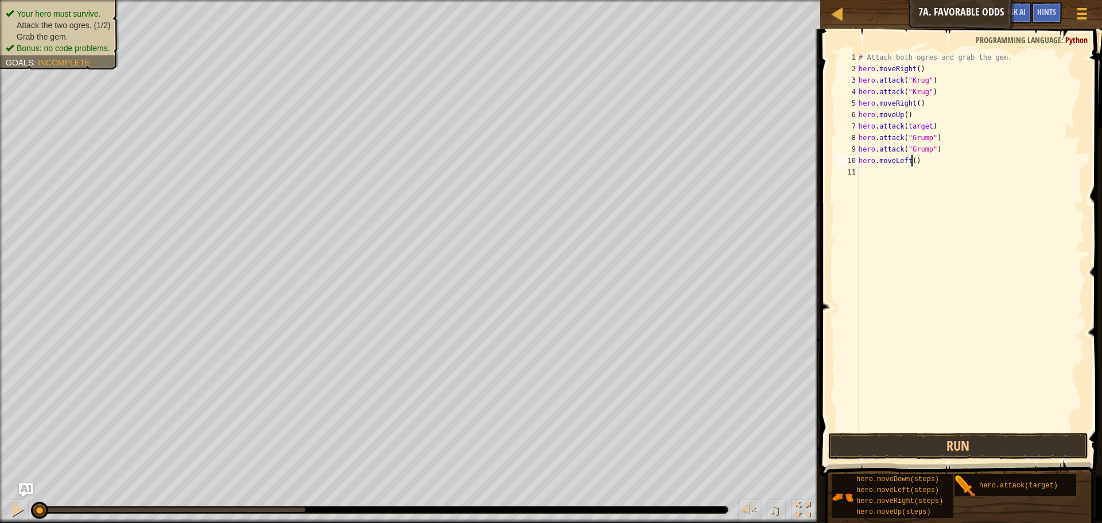
scroll to position [5, 5]
click at [866, 450] on button "Run" at bounding box center [958, 446] width 260 height 26
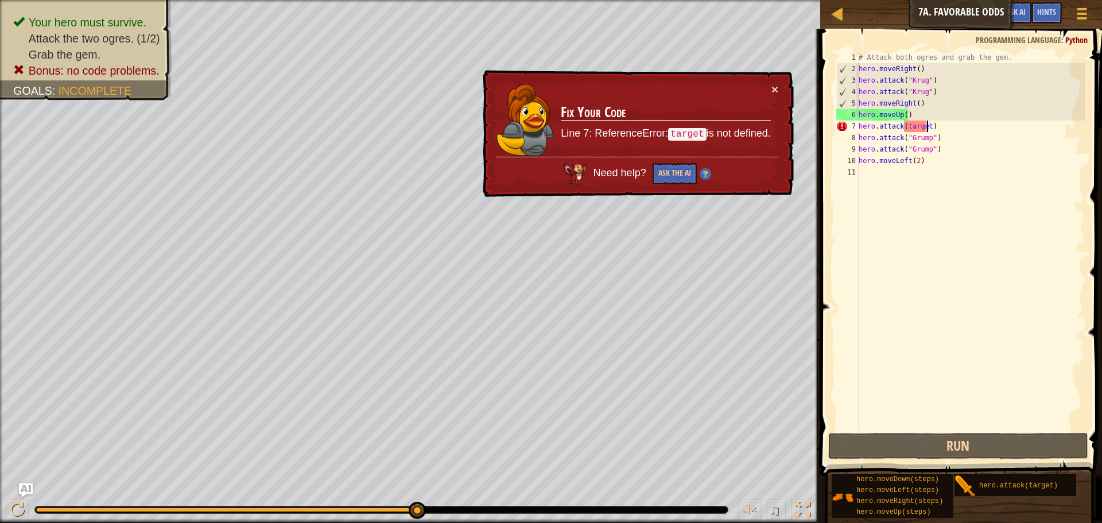
click at [927, 126] on div "# Attack both ogres and grab the gem. hero . moveRight ( ) hero . attack ( "[PE…" at bounding box center [971, 253] width 229 height 402
click at [932, 125] on div "# Attack both ogres and grab the gem. hero . moveRight ( ) hero . attack ( "[PE…" at bounding box center [971, 253] width 229 height 402
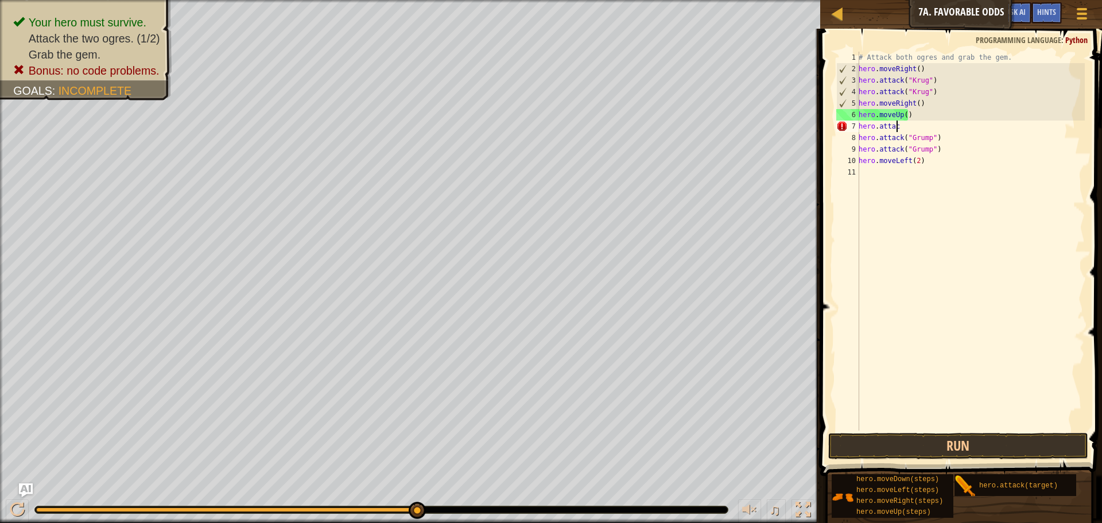
scroll to position [5, 1]
type textarea "h"
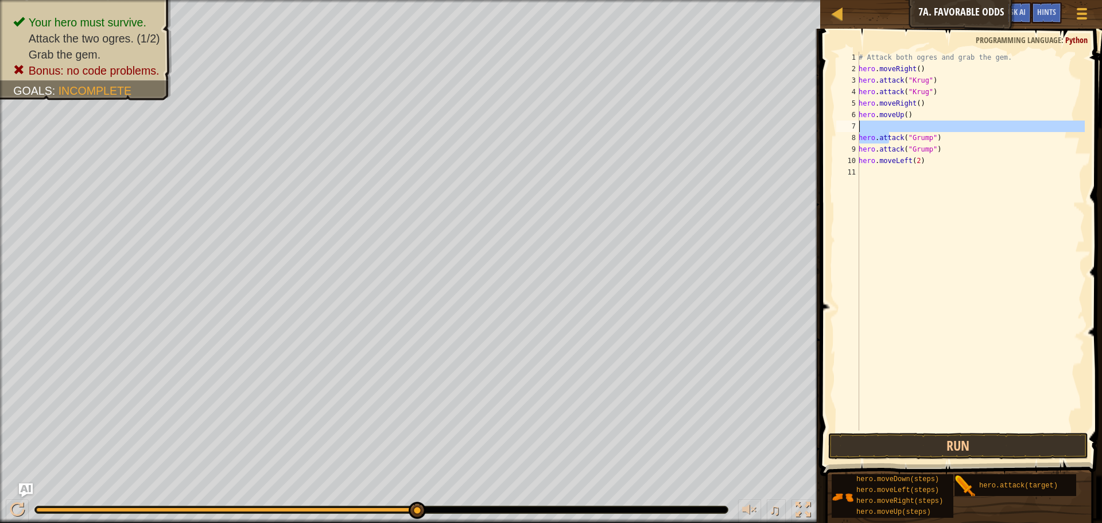
drag, startPoint x: 888, startPoint y: 139, endPoint x: 893, endPoint y: 130, distance: 10.4
click at [893, 130] on div "# Attack both ogres and grab the gem. hero . moveRight ( ) hero . attack ( "[PE…" at bounding box center [971, 253] width 229 height 402
click at [919, 136] on div "# Attack both ogres and grab the gem. hero . moveRight ( ) hero . attack ( "[PE…" at bounding box center [971, 253] width 229 height 402
type textarea "hero.attack("Grump")"
click at [960, 453] on button "Run" at bounding box center [958, 446] width 260 height 26
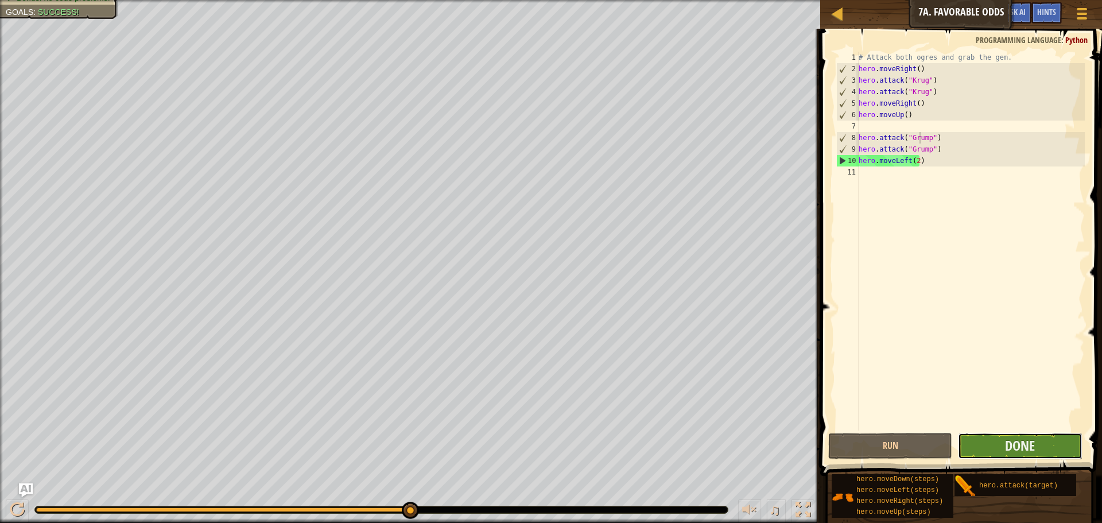
click at [1044, 445] on button "Done" at bounding box center [1020, 446] width 124 height 26
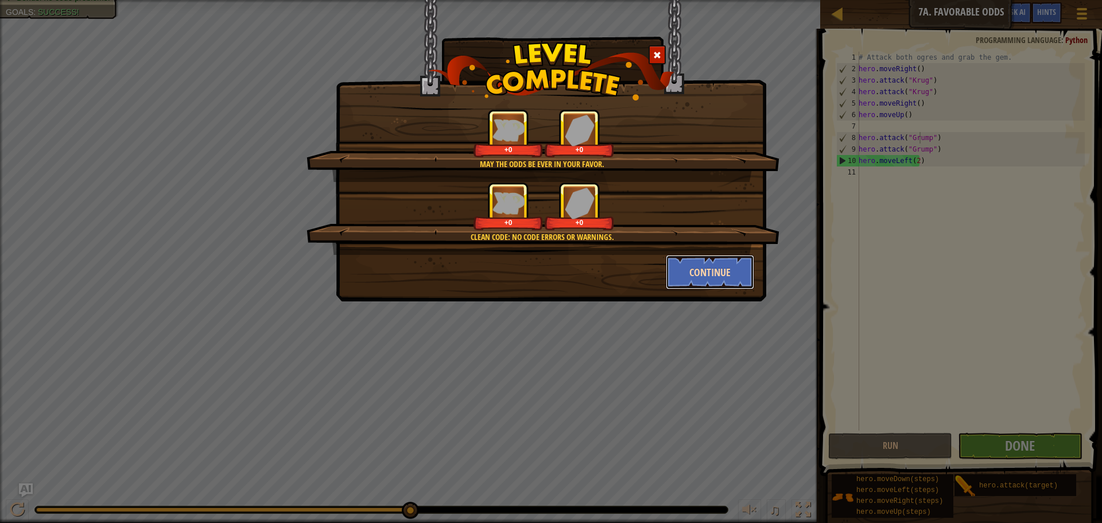
drag, startPoint x: 727, startPoint y: 277, endPoint x: 734, endPoint y: 266, distance: 12.9
click at [734, 266] on button "Continue" at bounding box center [710, 272] width 89 height 34
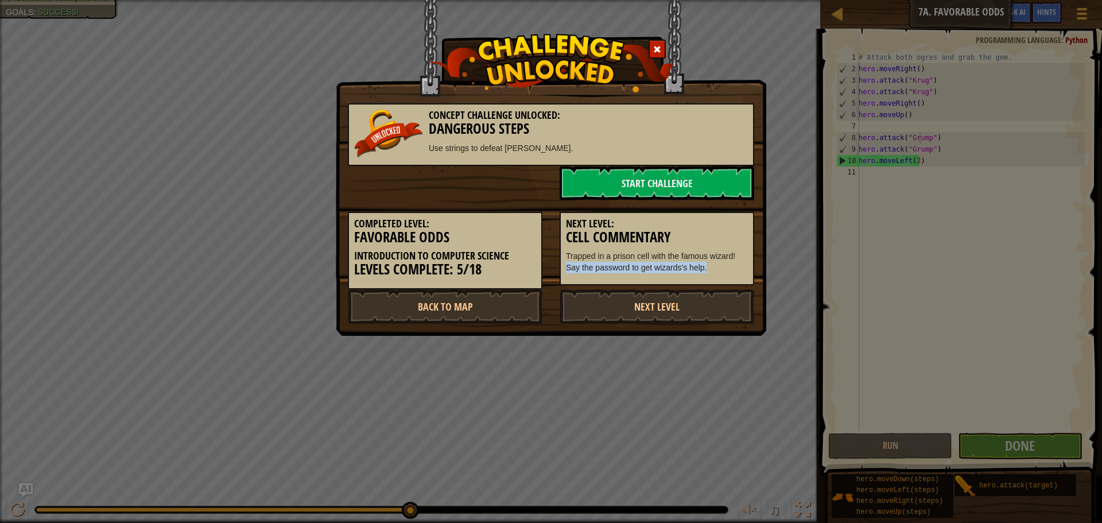
click at [748, 274] on div "Next Level: Cell Commentary Trapped in a prison cell with the famous wizard! Sa…" at bounding box center [657, 249] width 195 height 74
click at [676, 192] on link "Start Challenge" at bounding box center [657, 183] width 195 height 34
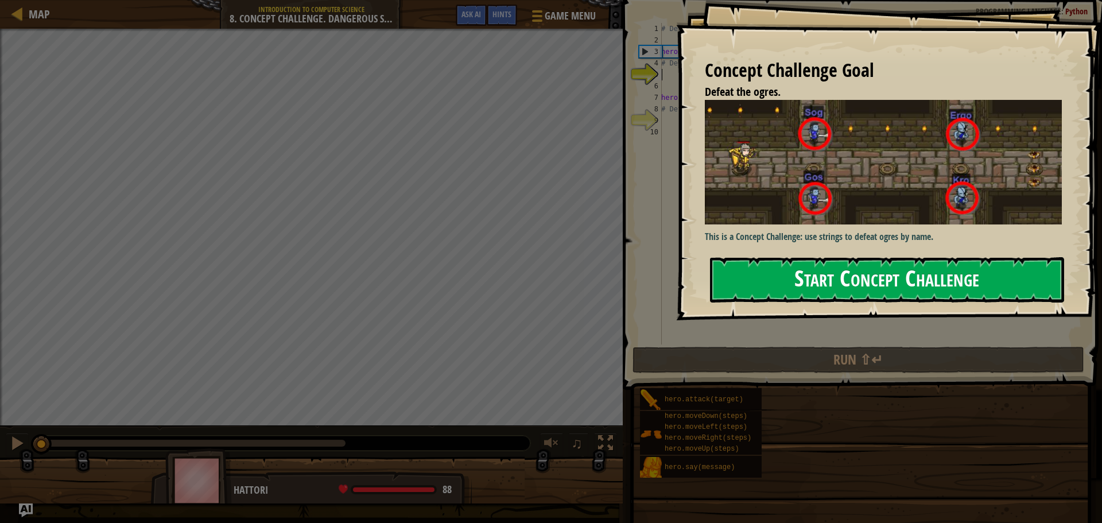
click at [792, 278] on button "Start Concept Challenge" at bounding box center [887, 279] width 354 height 45
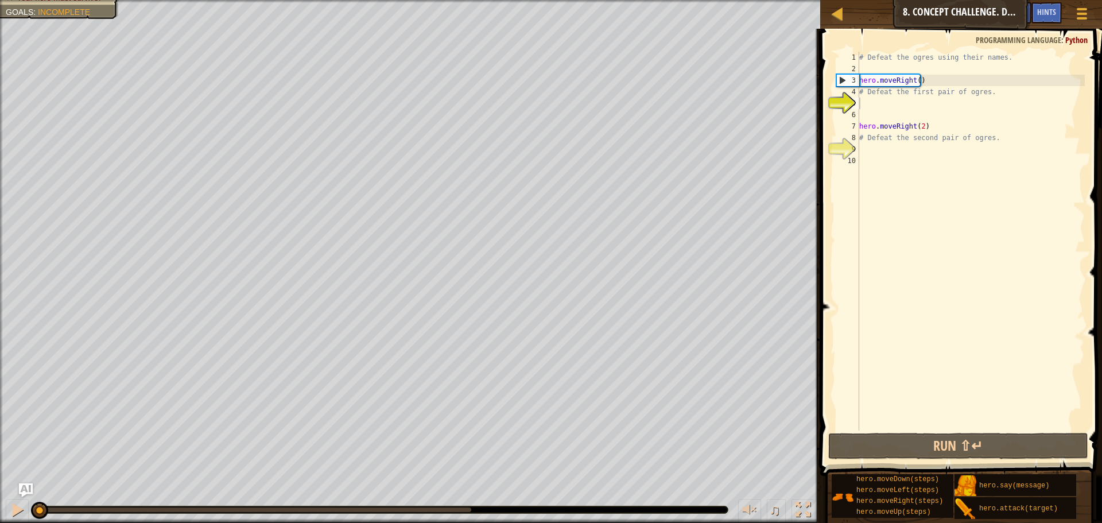
drag, startPoint x: 56, startPoint y: 43, endPoint x: 67, endPoint y: 14, distance: 30.5
click at [839, 13] on div at bounding box center [838, 13] width 14 height 14
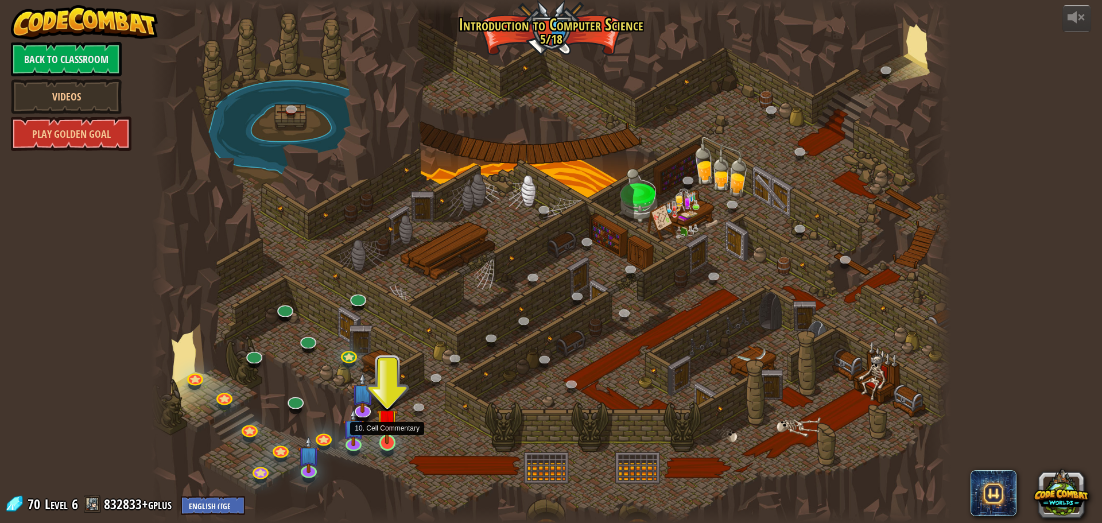
click at [386, 436] on img at bounding box center [387, 419] width 21 height 49
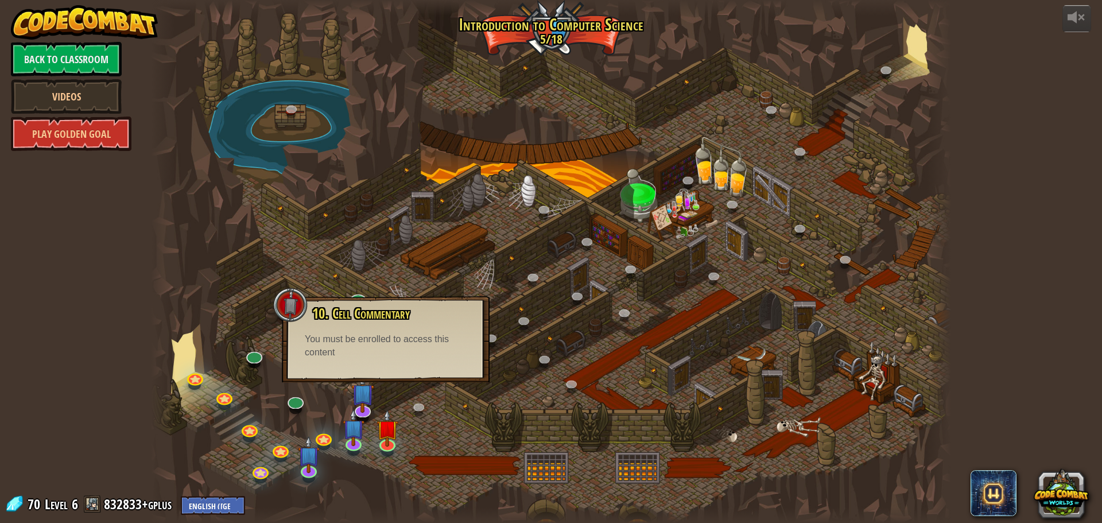
click at [410, 366] on div "10. Cell Commentary Trapped in a prison cell with the famous wizard! Say the pa…" at bounding box center [386, 339] width 208 height 86
click at [380, 427] on img at bounding box center [387, 419] width 21 height 49
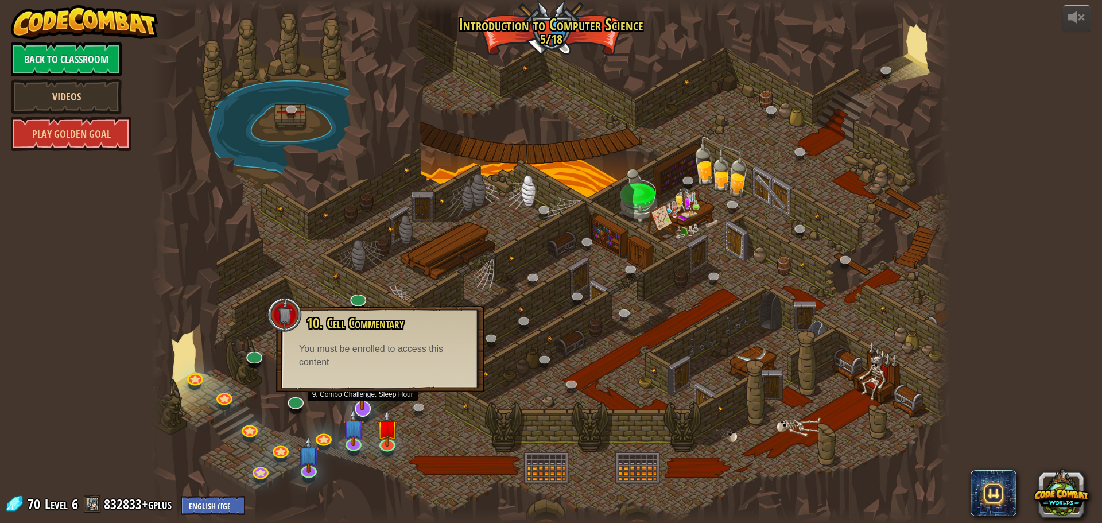
click at [365, 401] on img at bounding box center [363, 383] width 24 height 53
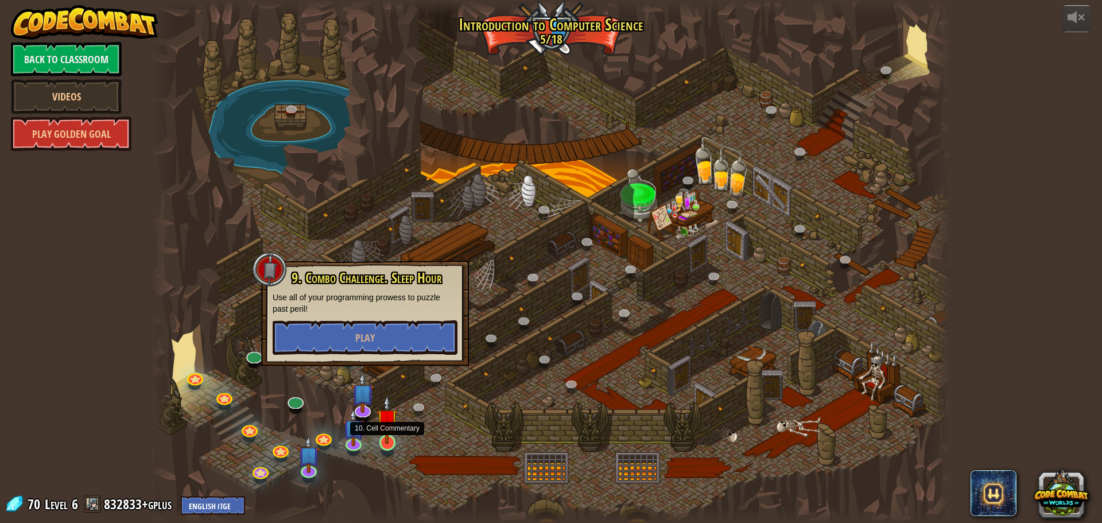
click at [388, 421] on img at bounding box center [387, 419] width 21 height 49
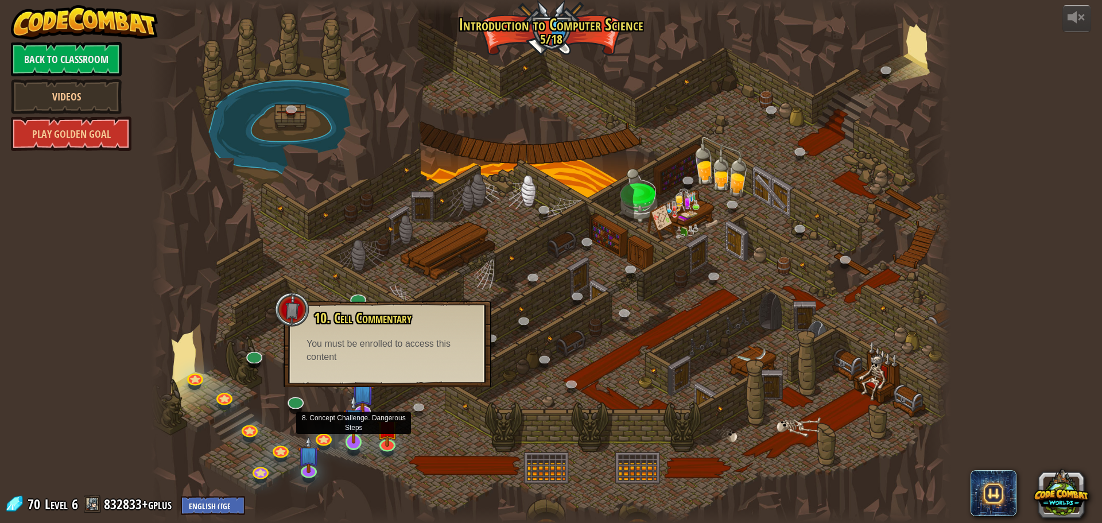
click at [362, 429] on img at bounding box center [353, 418] width 21 height 49
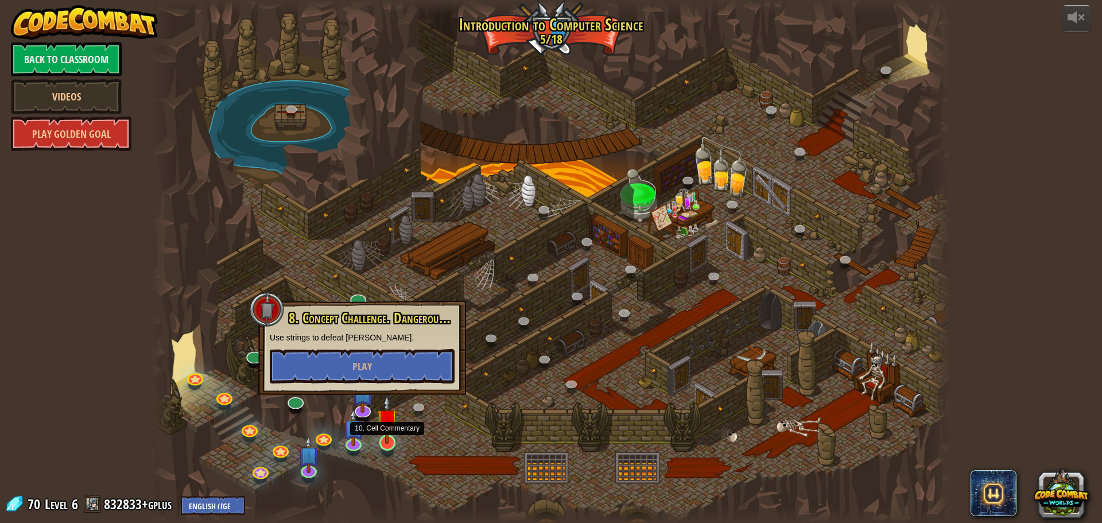
click at [390, 433] on img at bounding box center [387, 419] width 21 height 49
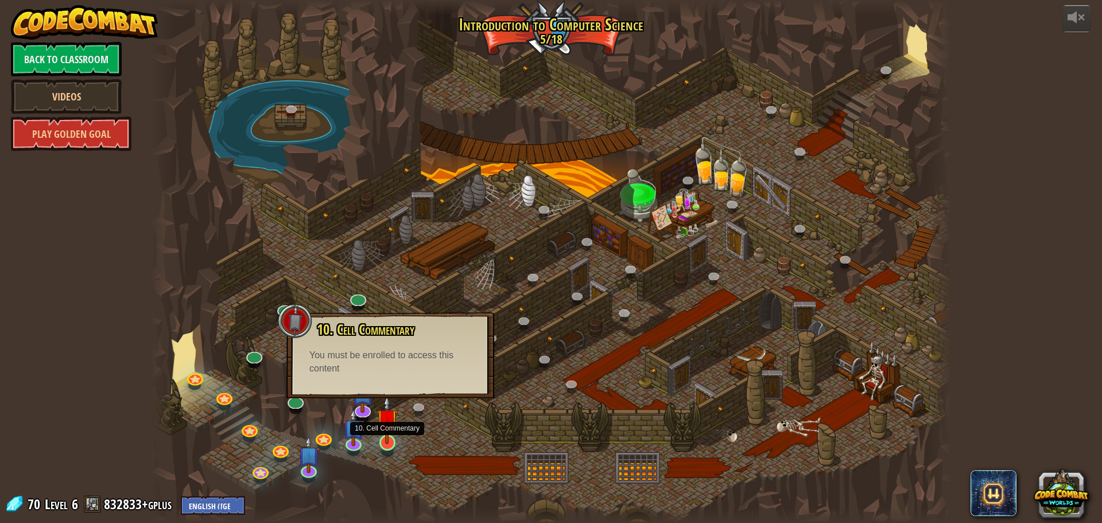
click at [385, 427] on img at bounding box center [387, 419] width 21 height 49
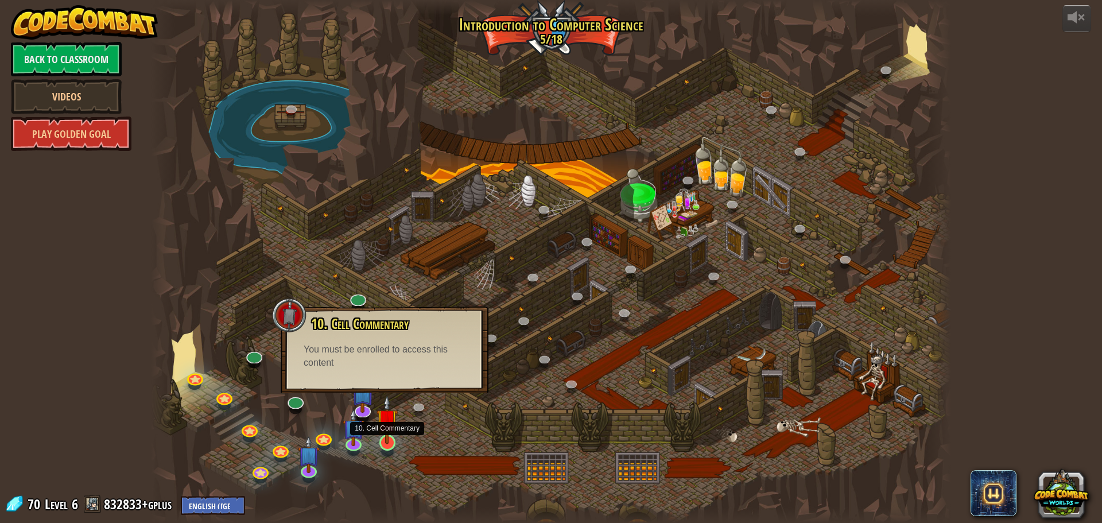
click at [396, 431] on img at bounding box center [387, 419] width 21 height 49
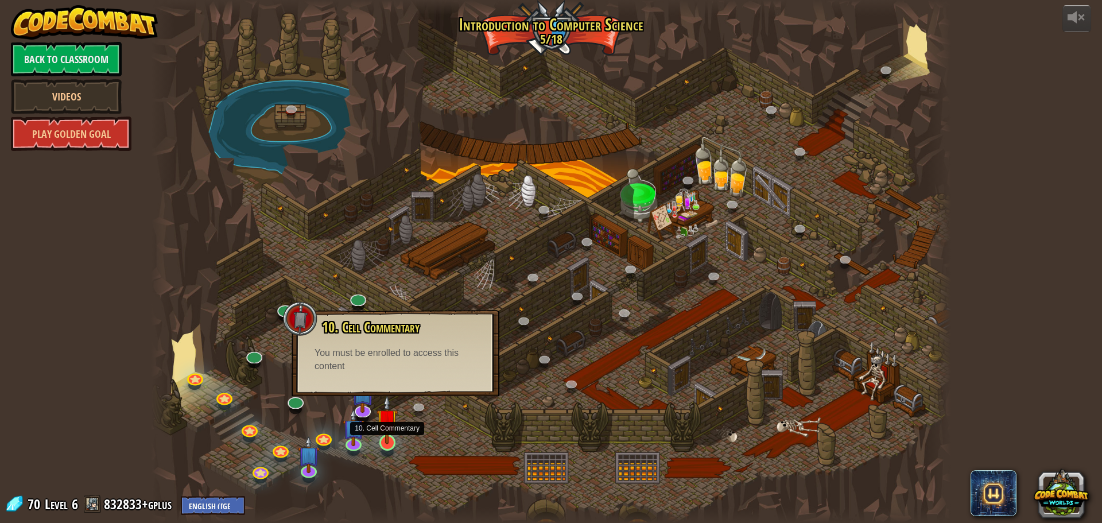
click at [396, 431] on img at bounding box center [387, 419] width 21 height 49
click at [61, 41] on div "powered by Back to Classroom Videos Play Golden Goal 25. Kithgard Gates (Locked…" at bounding box center [551, 261] width 1102 height 523
click at [72, 50] on link "Back to Classroom" at bounding box center [66, 59] width 111 height 34
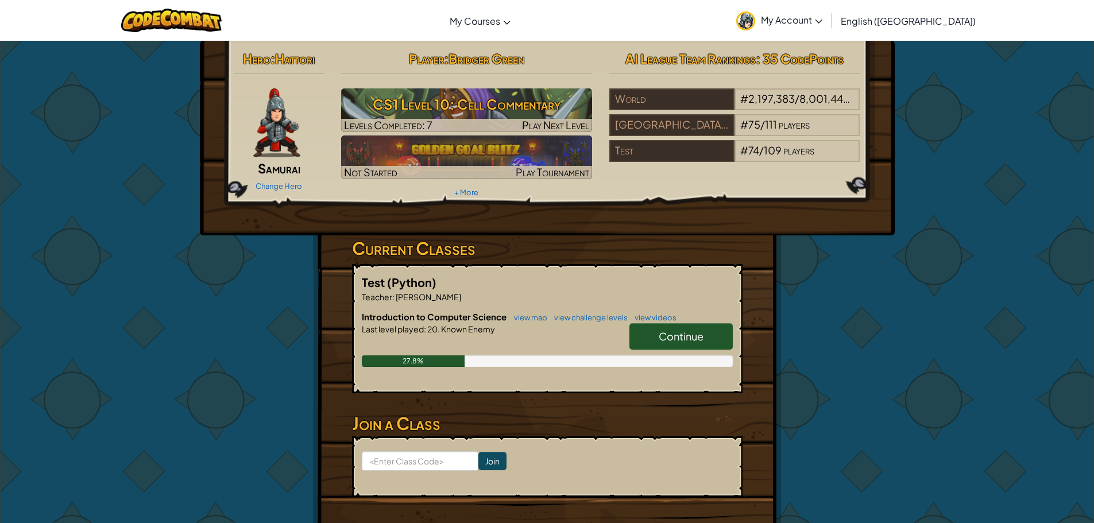
click at [690, 324] on link "Continue" at bounding box center [680, 336] width 103 height 26
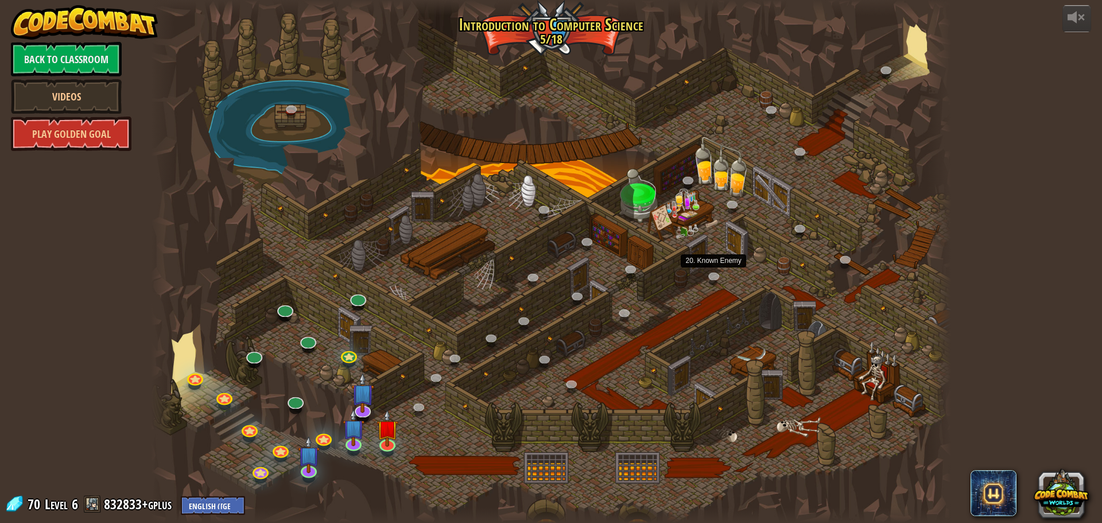
click at [704, 272] on div at bounding box center [551, 261] width 800 height 523
click at [716, 278] on link at bounding box center [715, 277] width 23 height 23
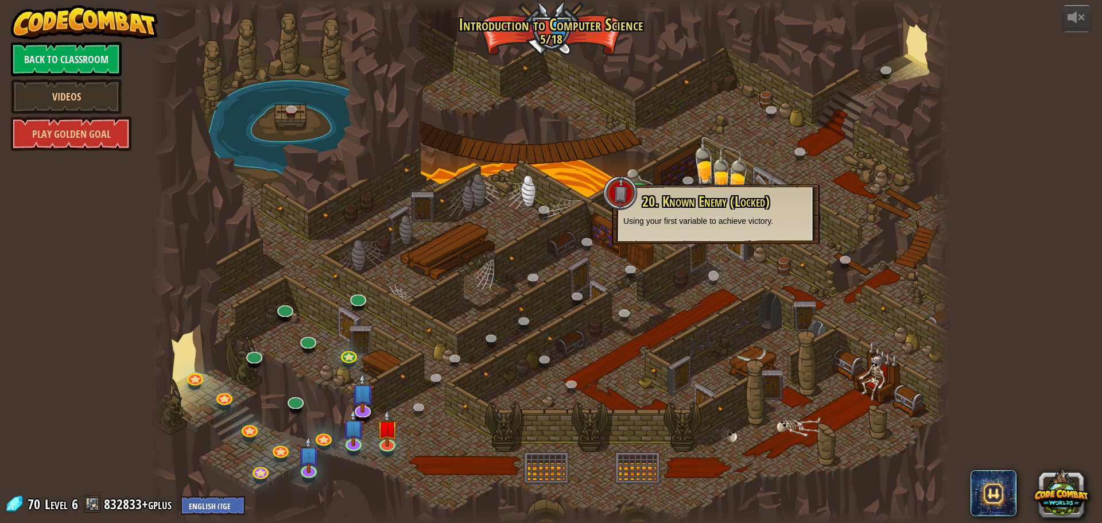
drag, startPoint x: 716, startPoint y: 292, endPoint x: 712, endPoint y: 273, distance: 19.4
click at [716, 291] on div at bounding box center [551, 261] width 800 height 523
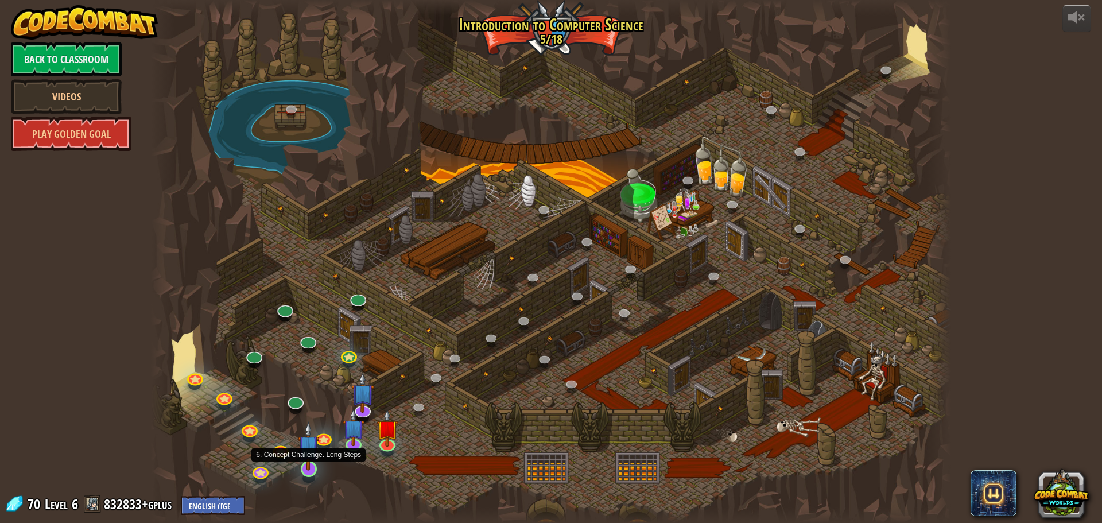
click at [307, 457] on img at bounding box center [308, 445] width 21 height 49
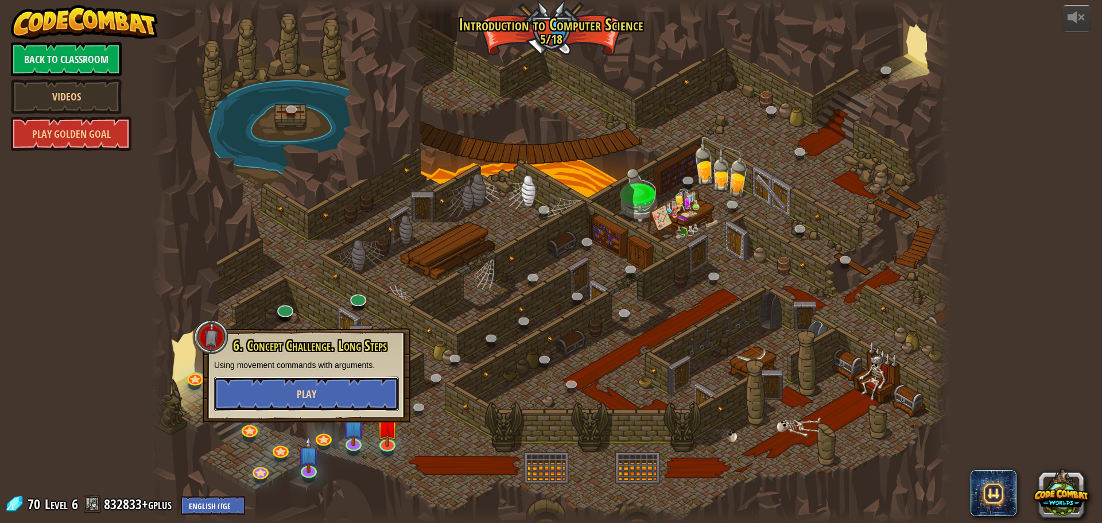
click at [319, 398] on button "Play" at bounding box center [306, 394] width 185 height 34
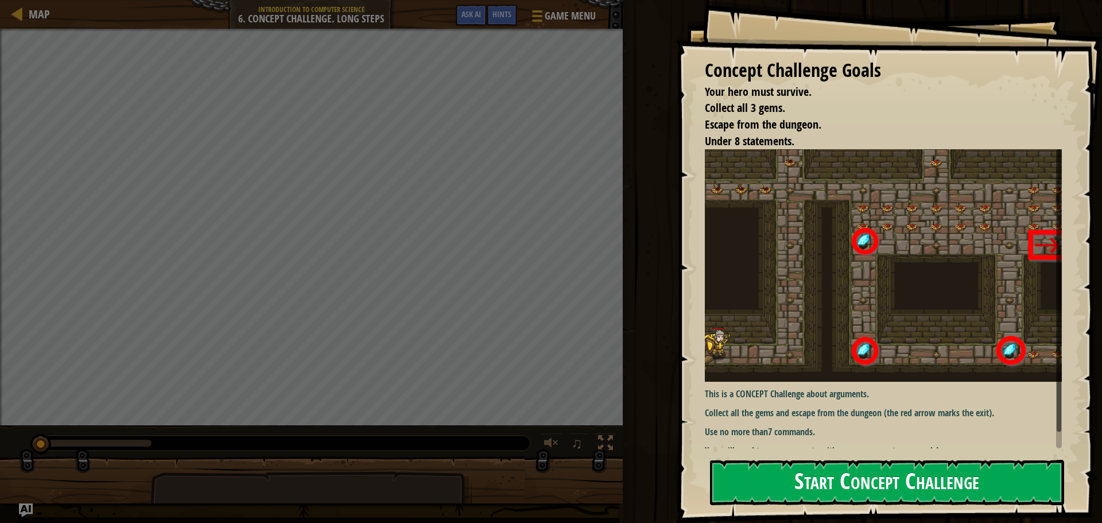
click at [838, 498] on button "Start Concept Challenge" at bounding box center [887, 482] width 354 height 45
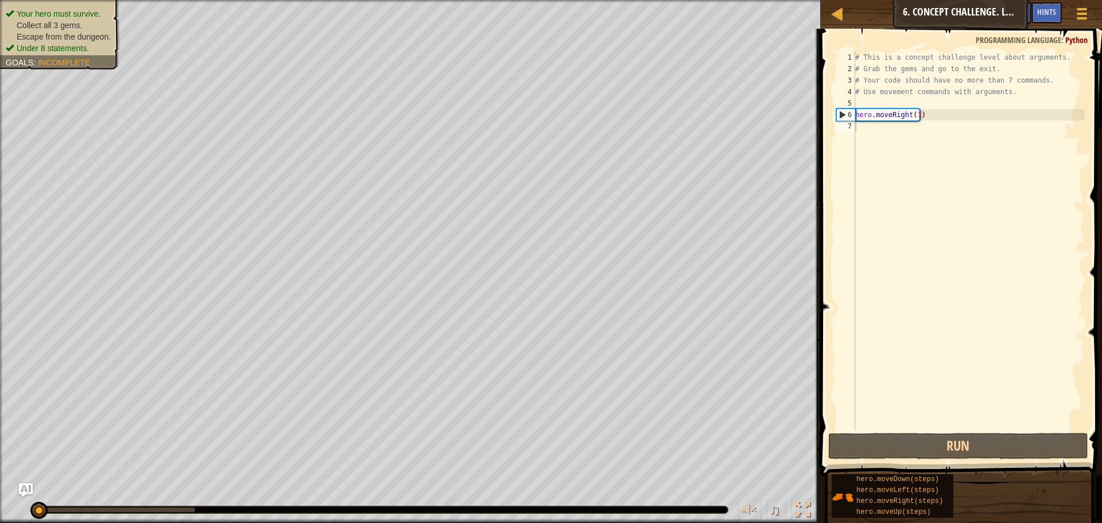
drag, startPoint x: 65, startPoint y: 3, endPoint x: 72, endPoint y: 6, distance: 6.9
click at [72, 8] on ul "Your hero must survive. Collect all 3 gems. Escape from the dungeon. Under 8 st…" at bounding box center [60, 31] width 108 height 46
click at [76, 32] on ul "Your hero must survive. Collect all 3 gems. Escape from the dungeon. Under 8 st…" at bounding box center [60, 31] width 108 height 46
click at [76, 32] on li "Escape from the dungeon." at bounding box center [58, 36] width 105 height 11
click at [82, 32] on li "Escape from the dungeon." at bounding box center [58, 36] width 105 height 11
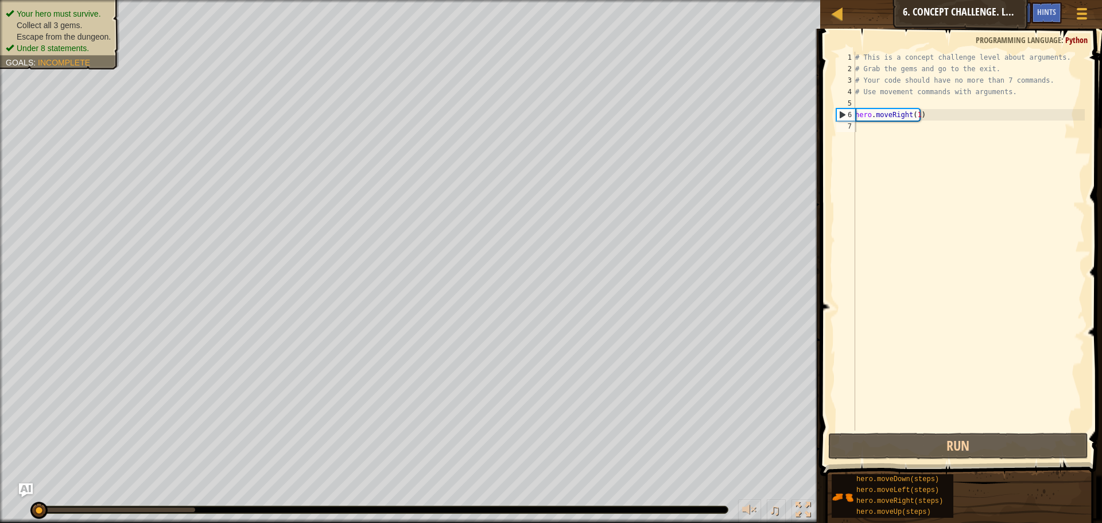
click at [82, 32] on span "Escape from the dungeon." at bounding box center [64, 36] width 94 height 9
click at [78, 14] on span "Your hero must survive." at bounding box center [59, 13] width 84 height 9
drag, startPoint x: 69, startPoint y: 35, endPoint x: 75, endPoint y: 36, distance: 5.8
click at [75, 36] on span "Escape from the dungeon." at bounding box center [64, 36] width 94 height 9
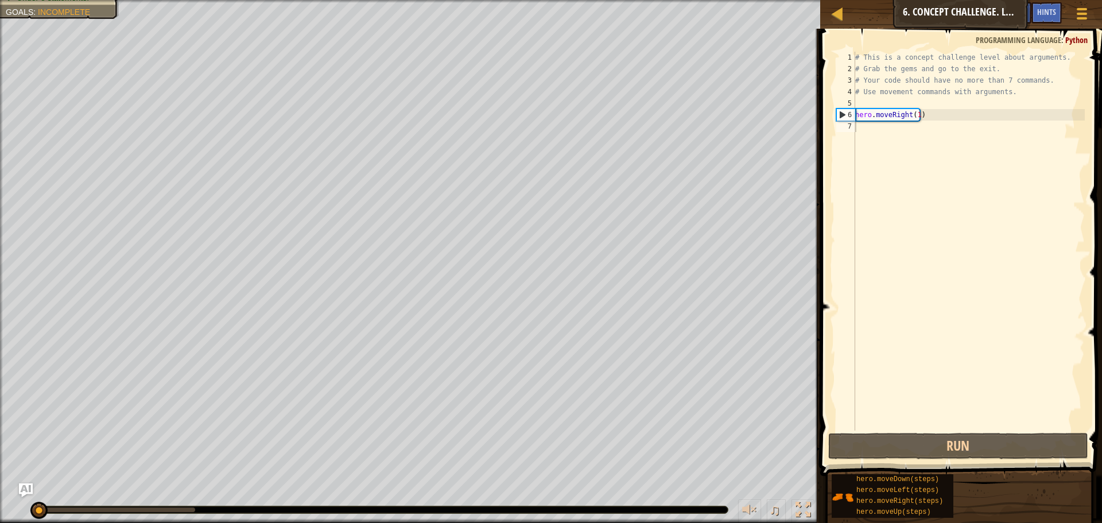
drag, startPoint x: 621, startPoint y: 550, endPoint x: 660, endPoint y: 550, distance: 39.6
click at [660, 0] on html "Map Introduction to Computer Science 6. Concept Challenge. Long Steps Game Menu…" at bounding box center [551, 0] width 1102 height 0
click at [828, 201] on span at bounding box center [962, 235] width 291 height 481
click at [831, 201] on span at bounding box center [962, 235] width 291 height 481
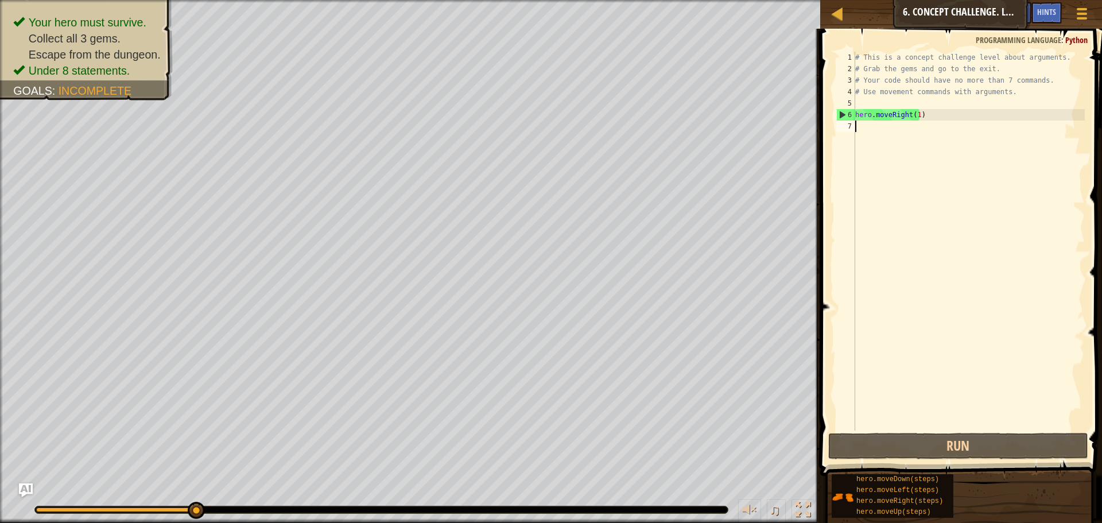
drag, startPoint x: 38, startPoint y: 510, endPoint x: 592, endPoint y: 492, distance: 553.8
click at [592, 492] on div "♫" at bounding box center [410, 507] width 820 height 34
drag, startPoint x: 222, startPoint y: 498, endPoint x: 10, endPoint y: 501, distance: 211.9
click at [10, 501] on div "♫" at bounding box center [410, 507] width 820 height 34
click at [41, 507] on div at bounding box center [381, 509] width 693 height 7
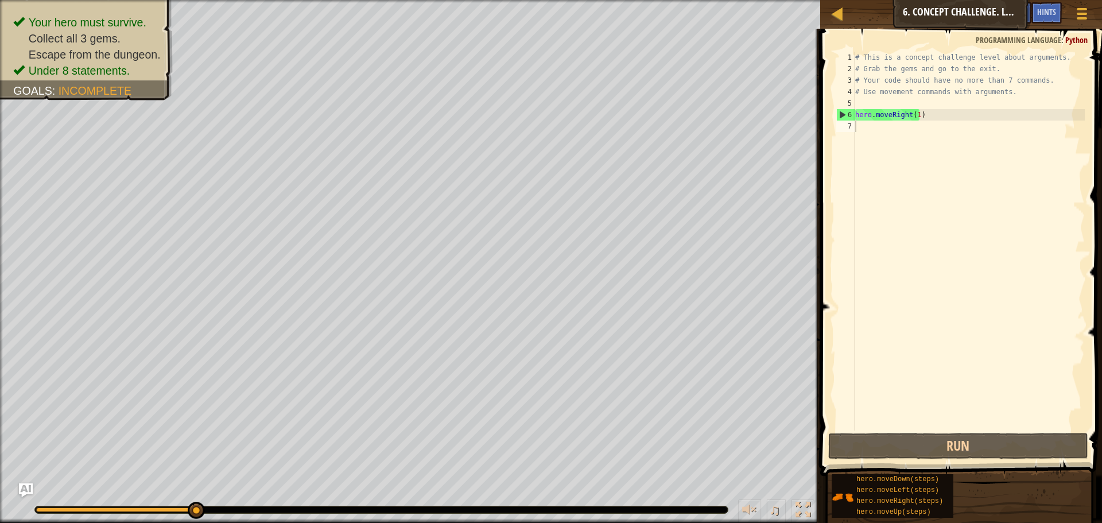
click at [181, 0] on html "Map Introduction to Computer Science 6. Concept Challenge. Long Steps Game Menu…" at bounding box center [551, 0] width 1102 height 0
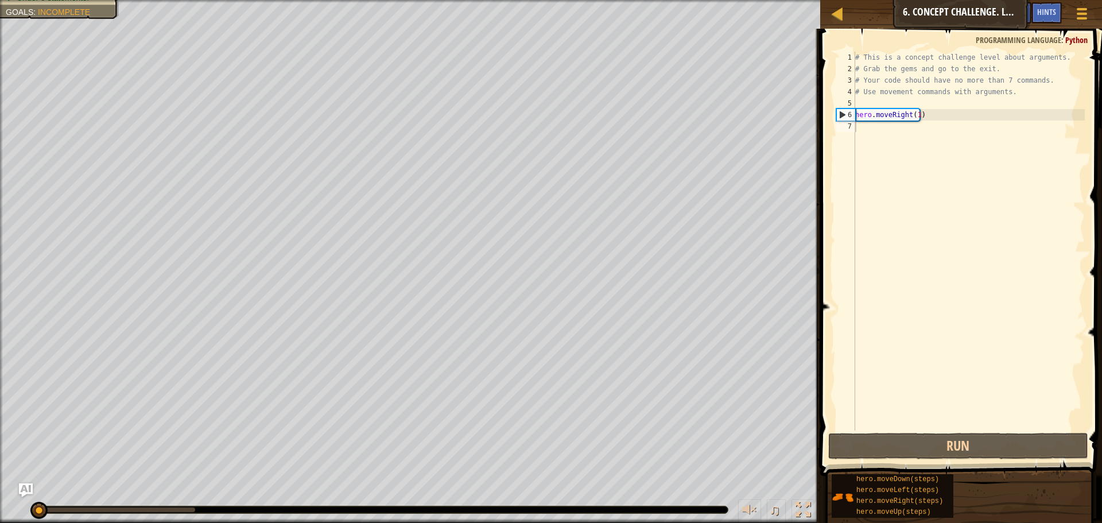
drag, startPoint x: 194, startPoint y: 511, endPoint x: 0, endPoint y: 550, distance: 197.9
click at [0, 0] on html "Map Introduction to Computer Science 6. Concept Challenge. Long Steps Game Menu…" at bounding box center [551, 0] width 1102 height 0
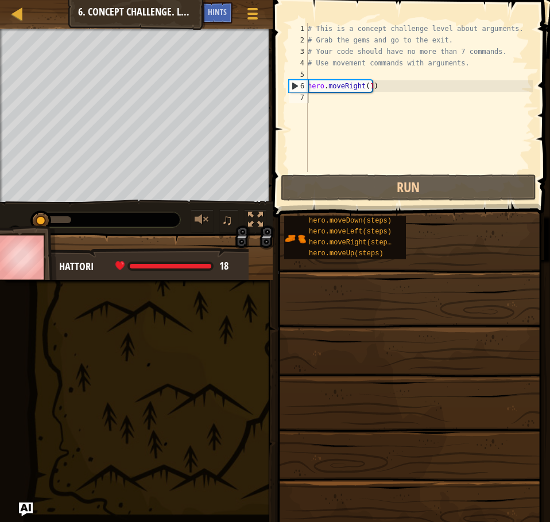
drag, startPoint x: 223, startPoint y: 358, endPoint x: 167, endPoint y: 272, distance: 102.9
click at [179, 285] on div "Map Introduction to Computer Science 6. Concept Challenge. Long Steps Game Menu…" at bounding box center [275, 261] width 550 height 522
click at [192, 269] on span at bounding box center [170, 266] width 86 height 9
drag, startPoint x: 193, startPoint y: 266, endPoint x: 162, endPoint y: 261, distance: 30.9
click at [164, 262] on span at bounding box center [170, 266] width 86 height 9
